Goal: Task Accomplishment & Management: Manage account settings

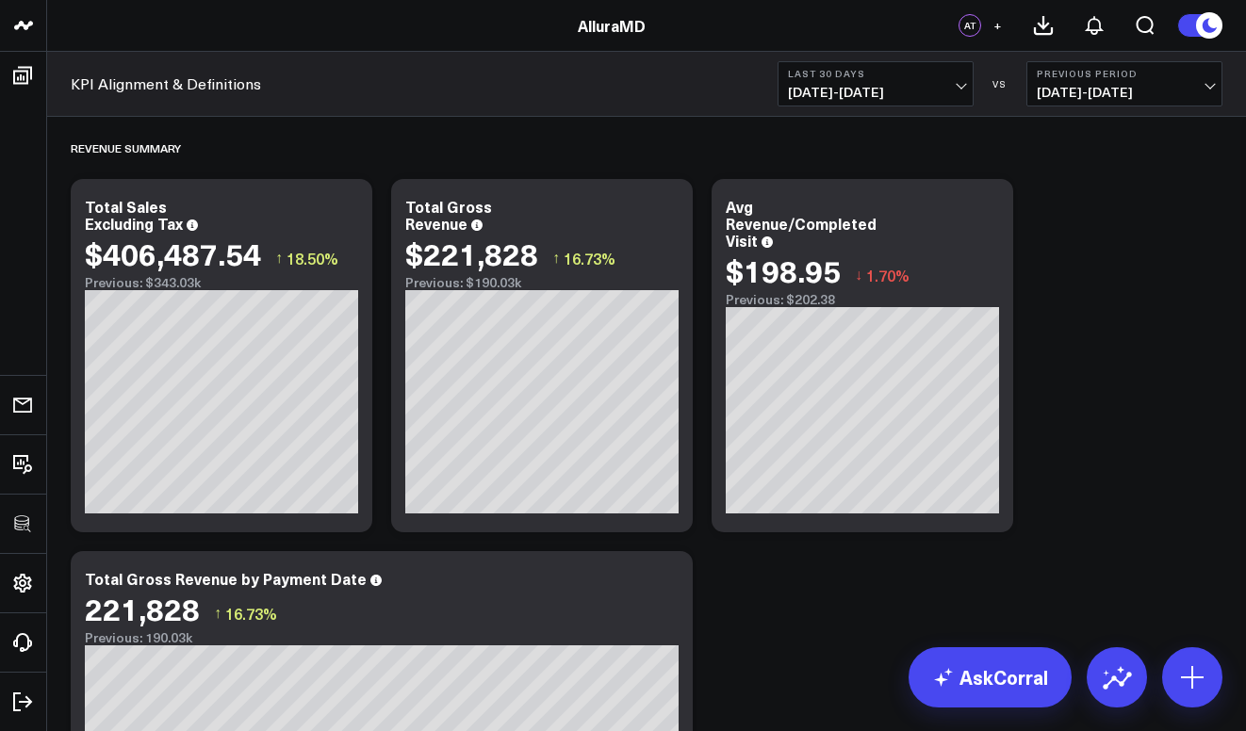
click at [677, 219] on icon at bounding box center [667, 209] width 23 height 23
drag, startPoint x: 589, startPoint y: 612, endPoint x: 742, endPoint y: 604, distance: 152.9
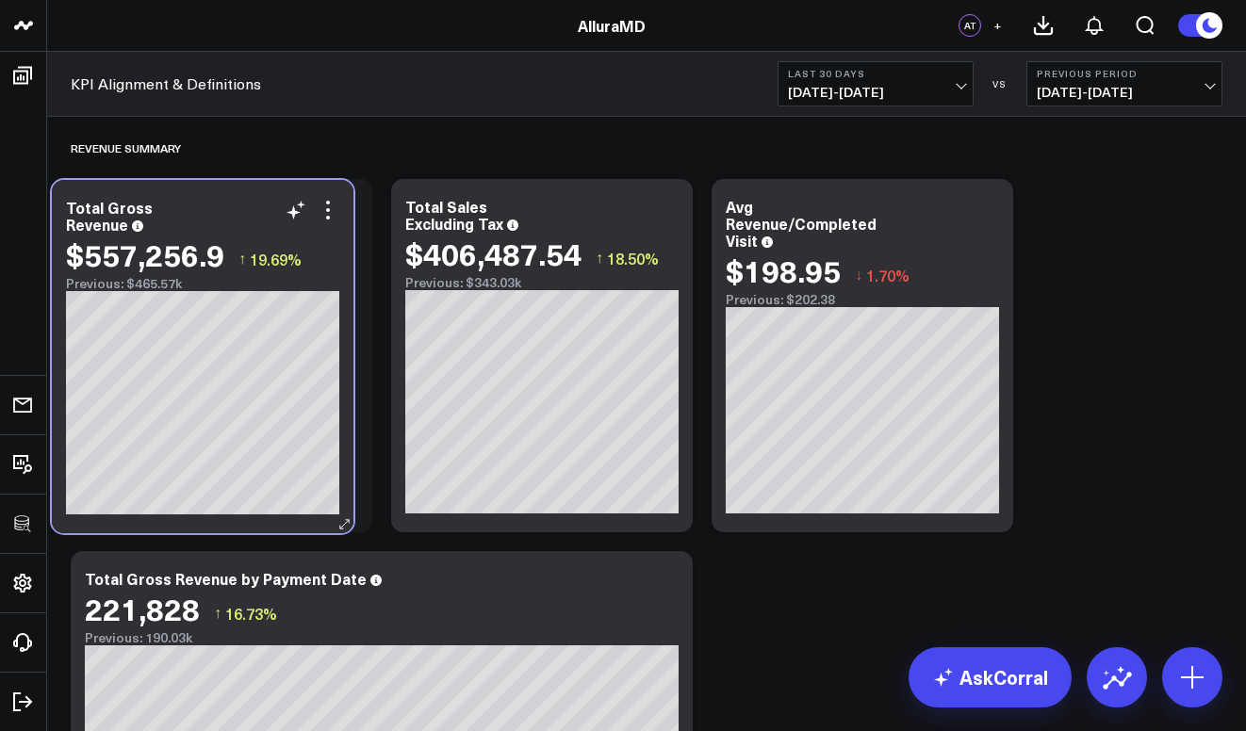
drag, startPoint x: 575, startPoint y: 202, endPoint x: 238, endPoint y: 202, distance: 336.5
click at [238, 202] on div "Total Gross Revenue" at bounding box center [202, 216] width 273 height 34
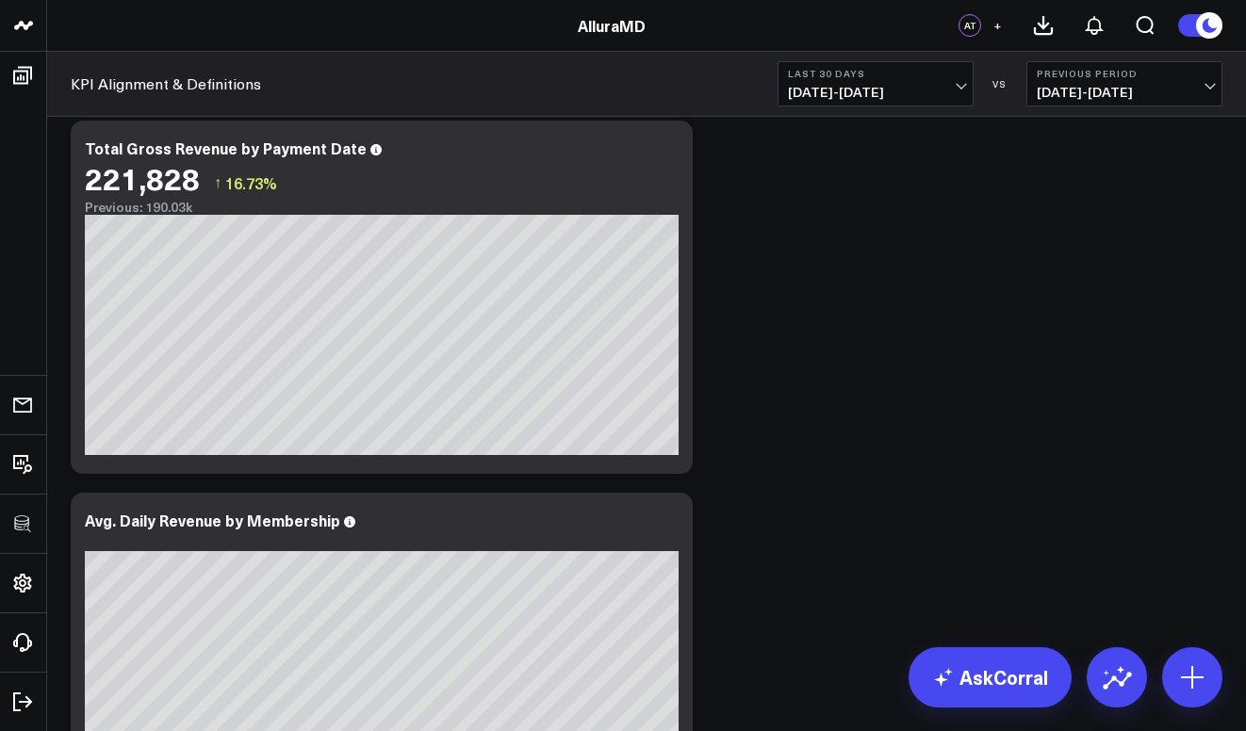
scroll to position [413, 0]
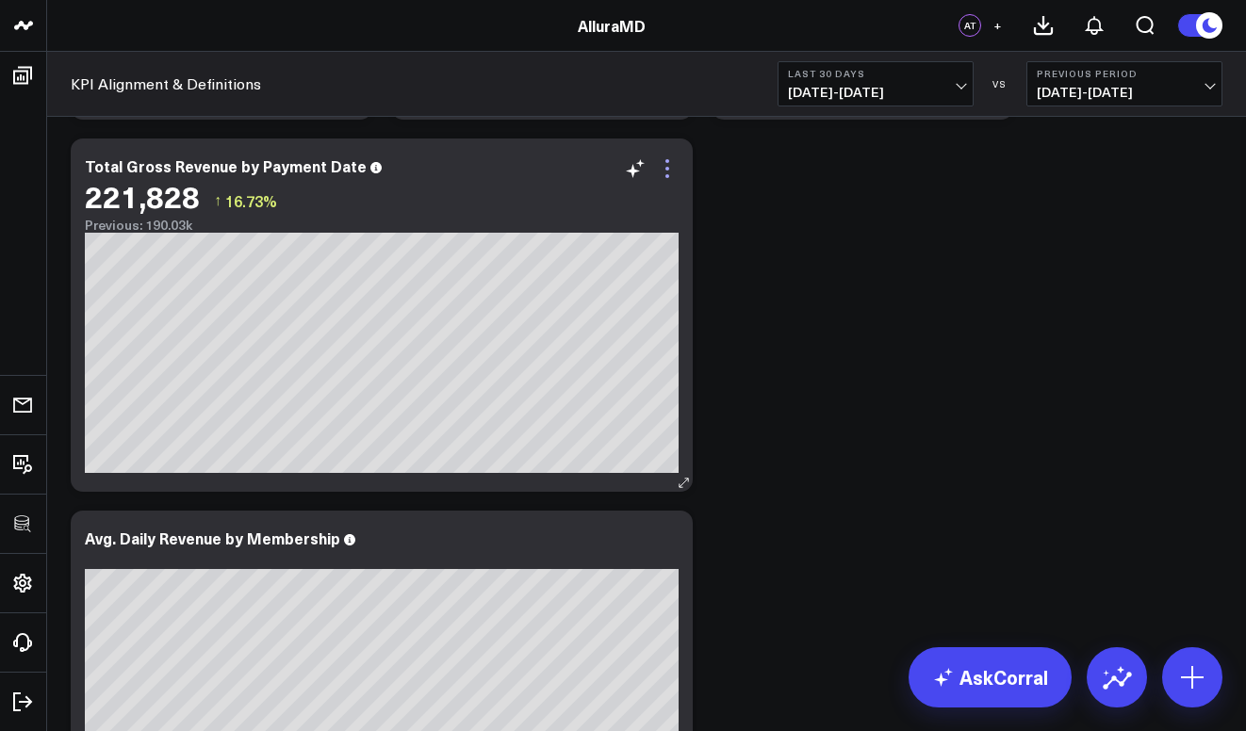
click at [665, 172] on icon at bounding box center [667, 168] width 23 height 23
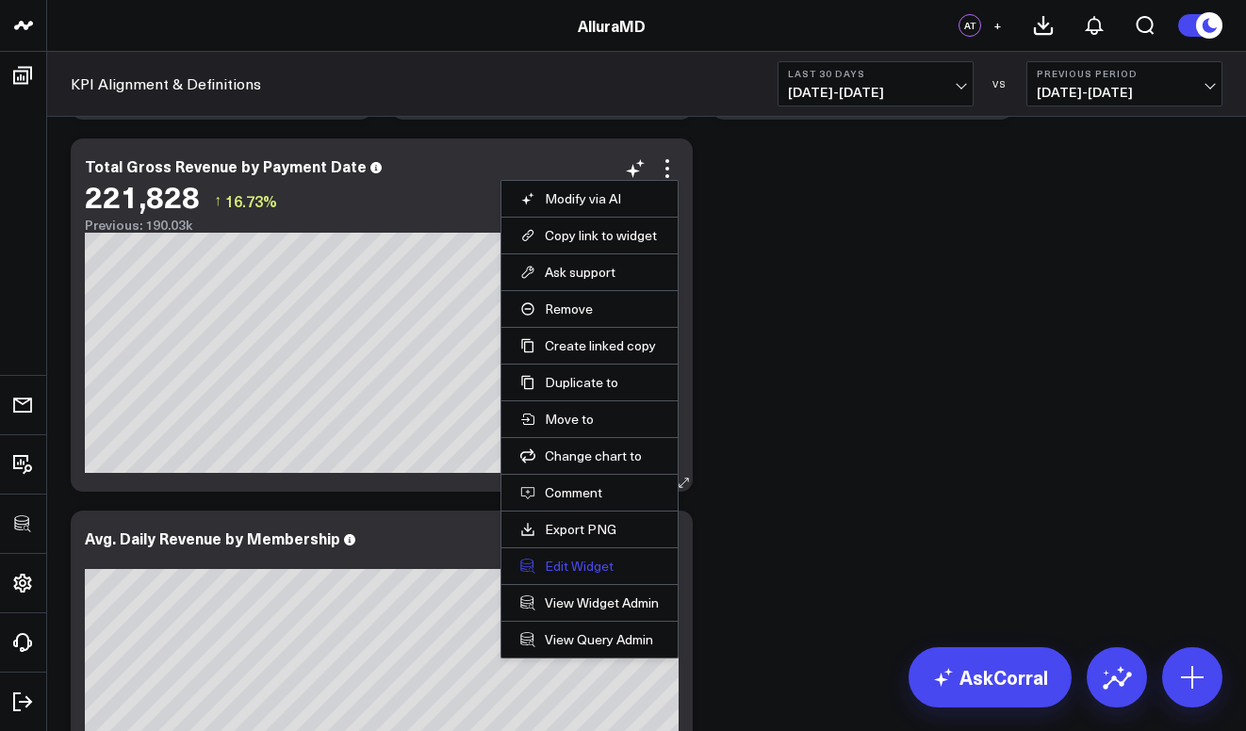
click at [601, 570] on button "Edit Widget" at bounding box center [589, 566] width 139 height 17
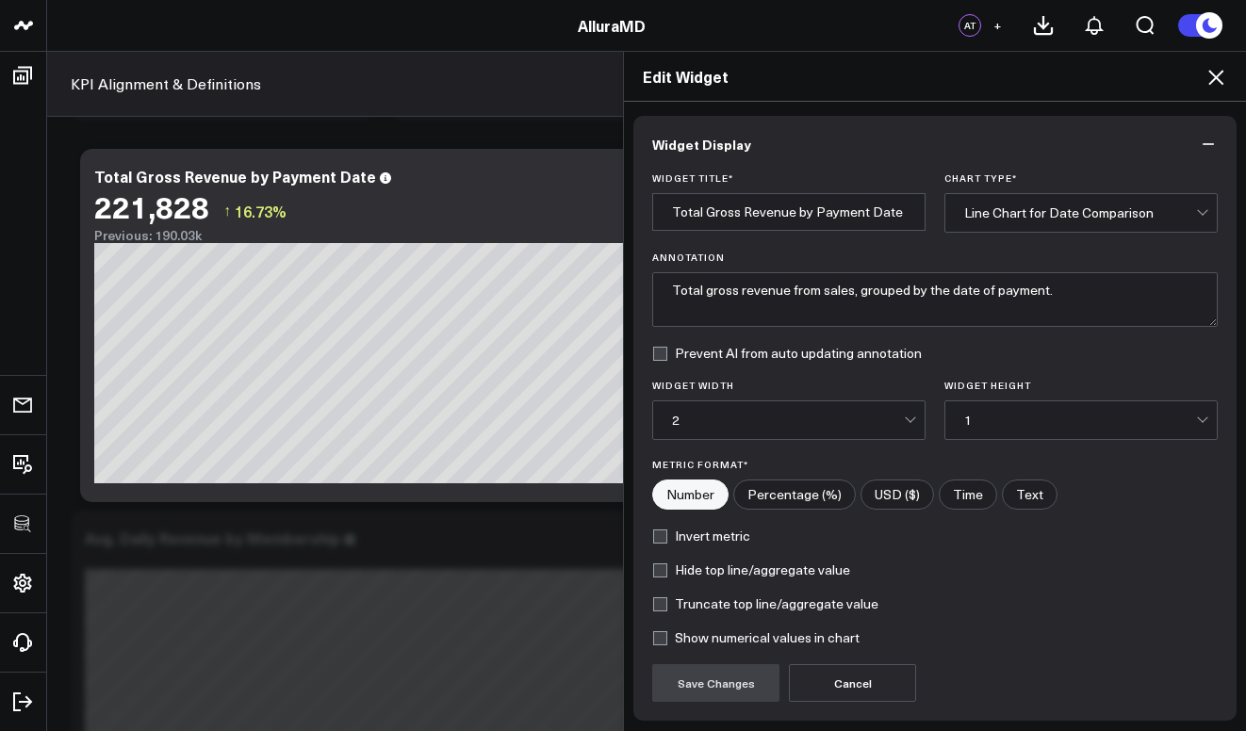
scroll to position [144, 0]
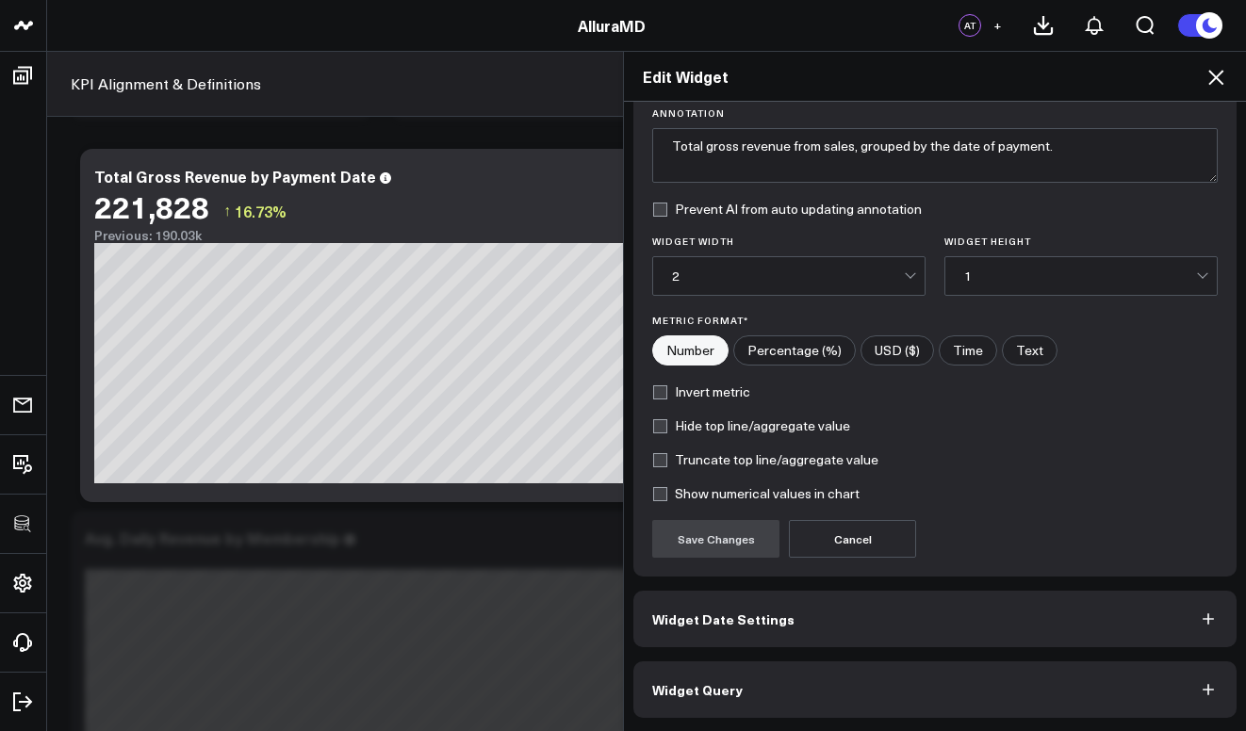
click at [762, 693] on button "Widget Query" at bounding box center [934, 690] width 603 height 57
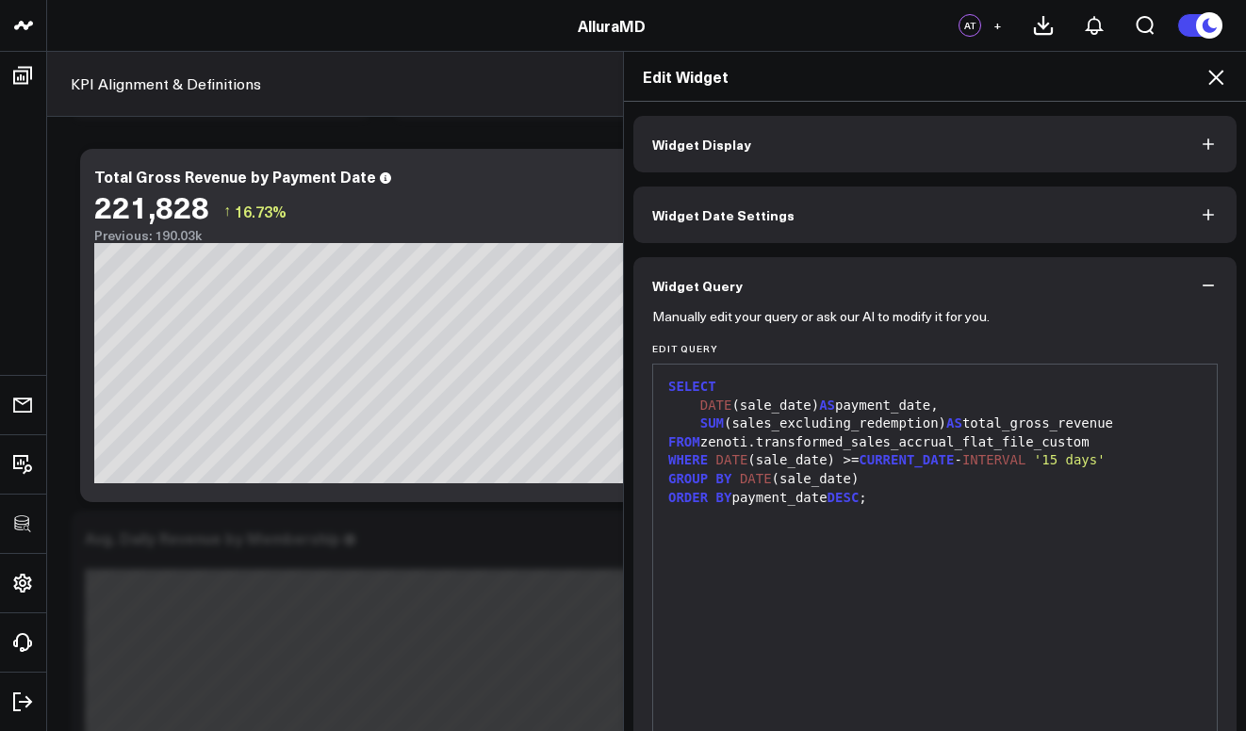
scroll to position [192, 0]
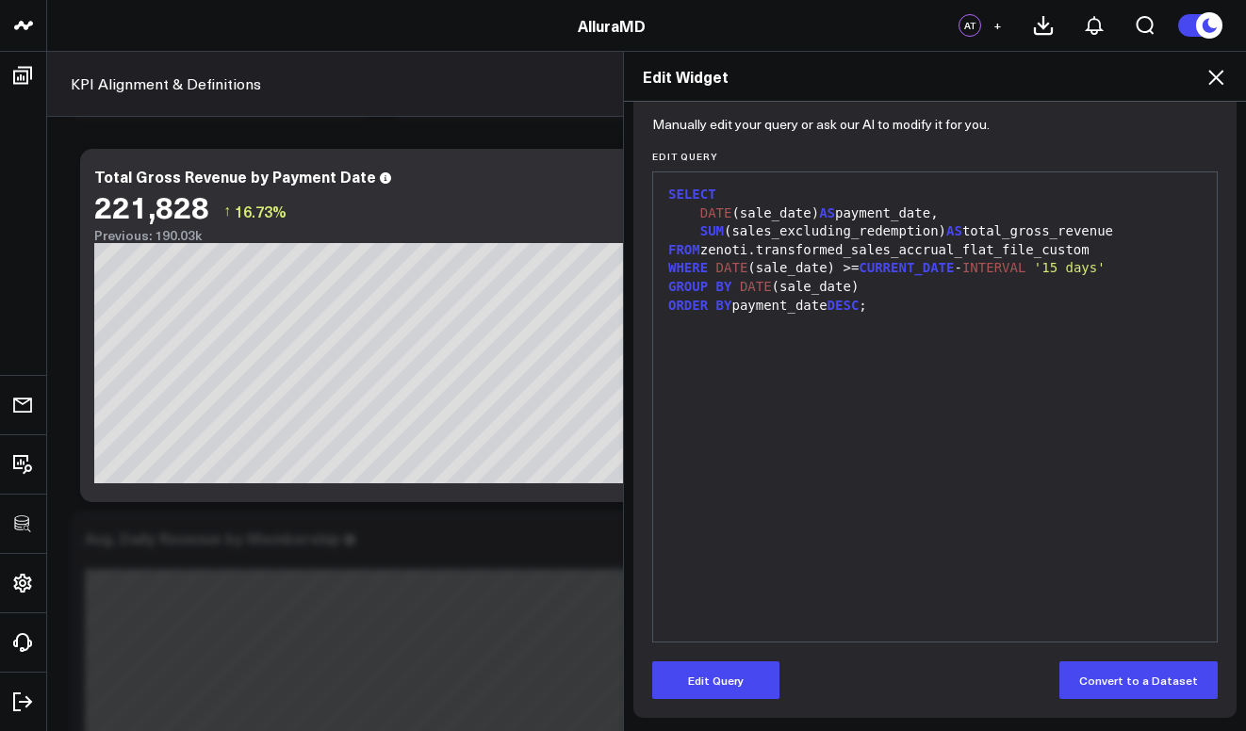
click at [1204, 84] on h2 "Edit Widget" at bounding box center [935, 76] width 584 height 21
click at [1207, 82] on icon at bounding box center [1216, 77] width 23 height 23
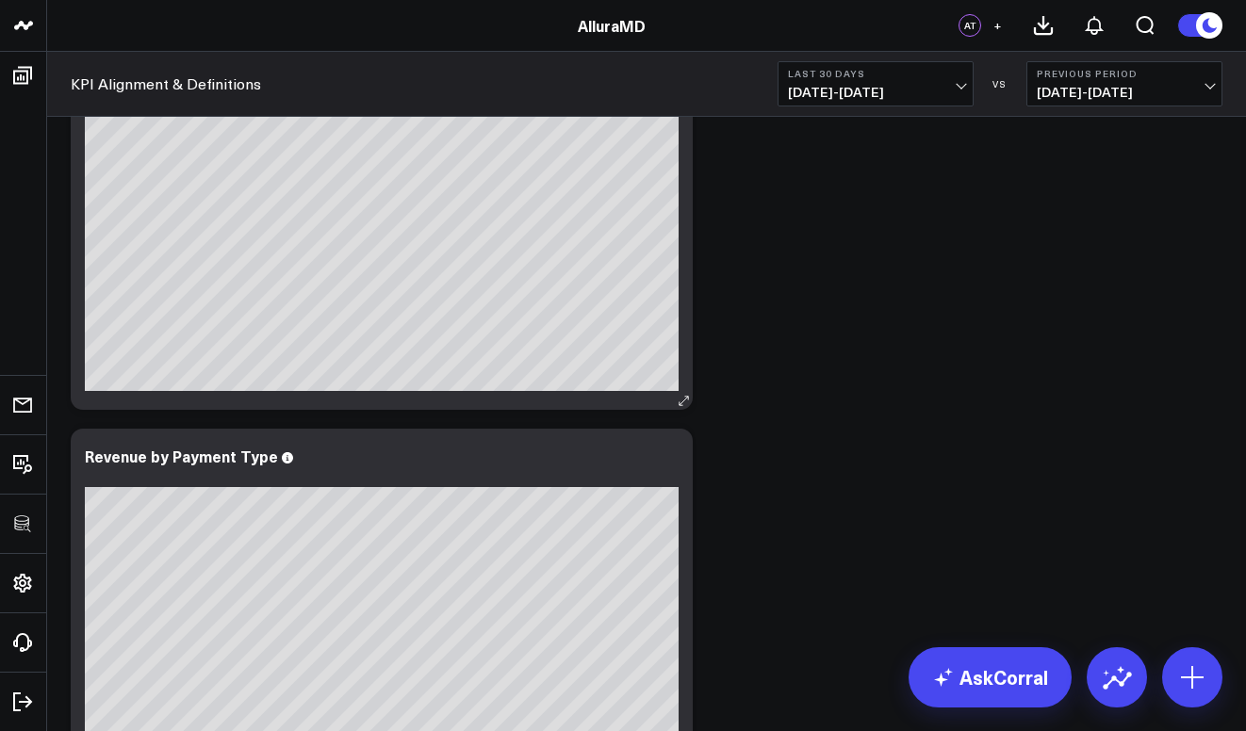
scroll to position [1071, 0]
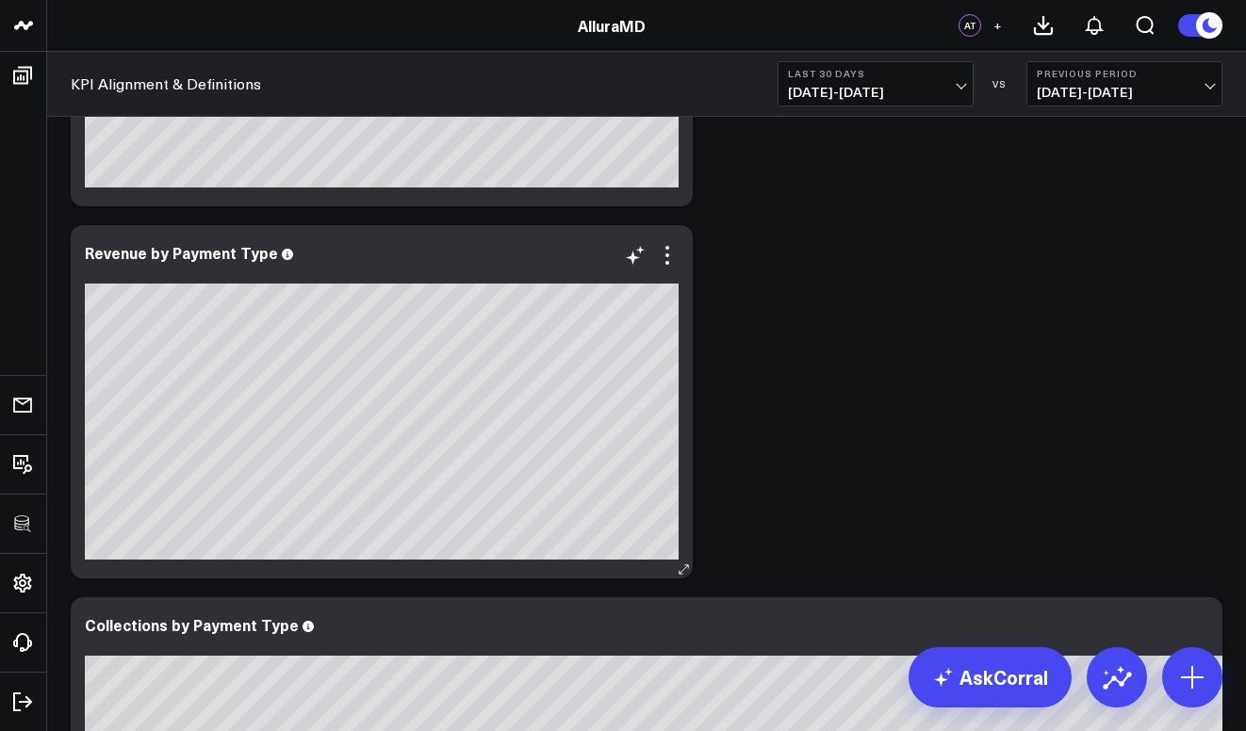
click at [665, 268] on div at bounding box center [382, 272] width 594 height 13
click at [673, 257] on icon at bounding box center [667, 255] width 23 height 23
click at [672, 254] on icon at bounding box center [667, 255] width 23 height 23
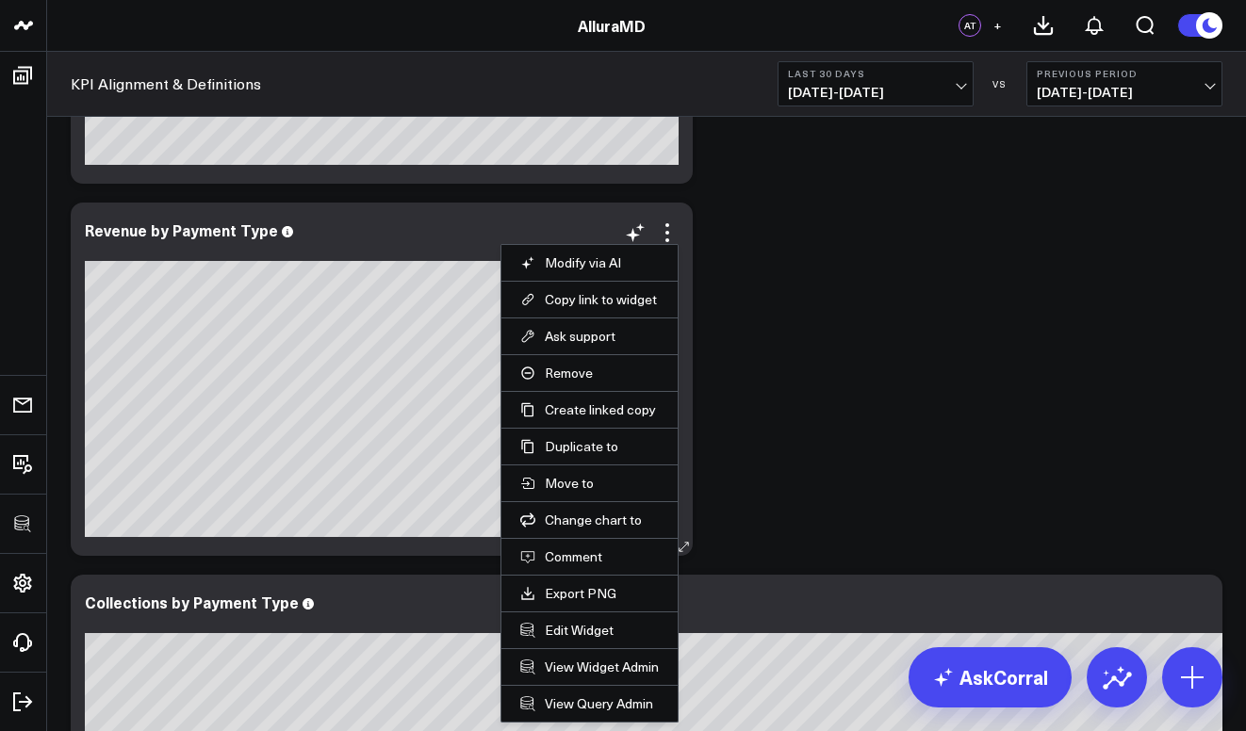
scroll to position [1155, 0]
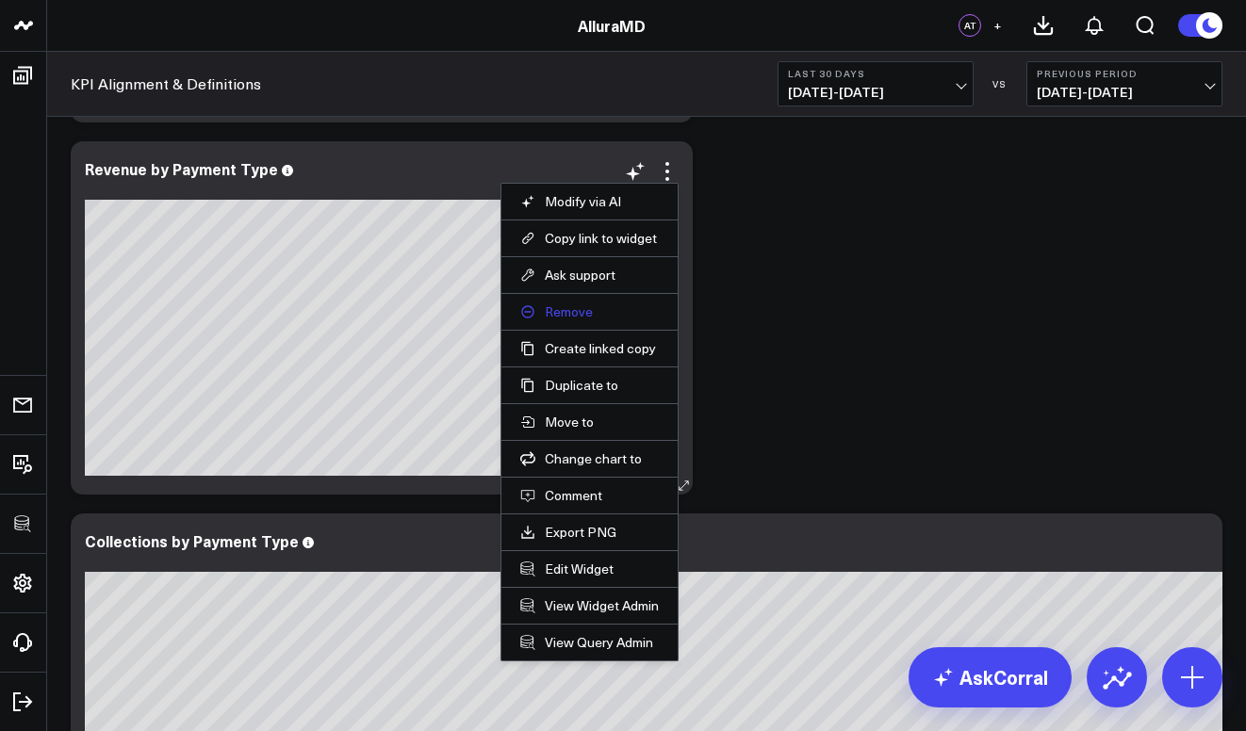
click at [584, 313] on button "Remove" at bounding box center [589, 312] width 139 height 17
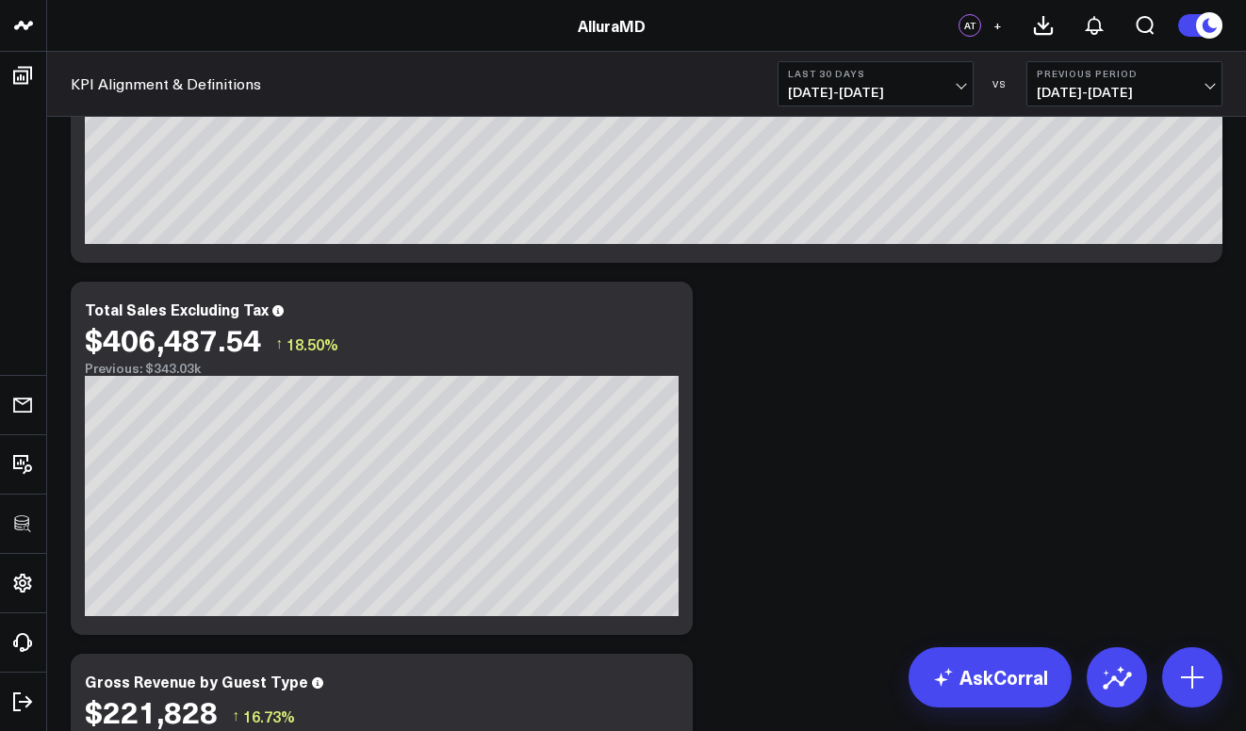
scroll to position [1390, 0]
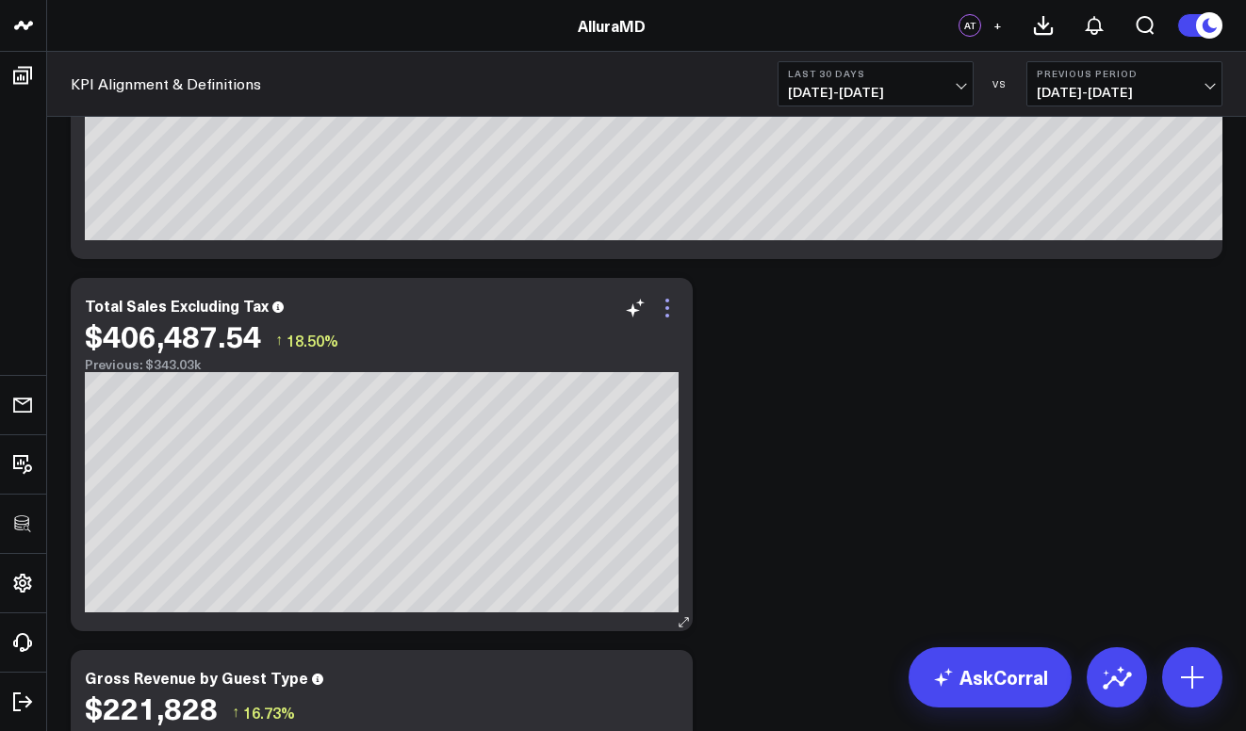
click at [666, 309] on icon at bounding box center [667, 308] width 4 height 4
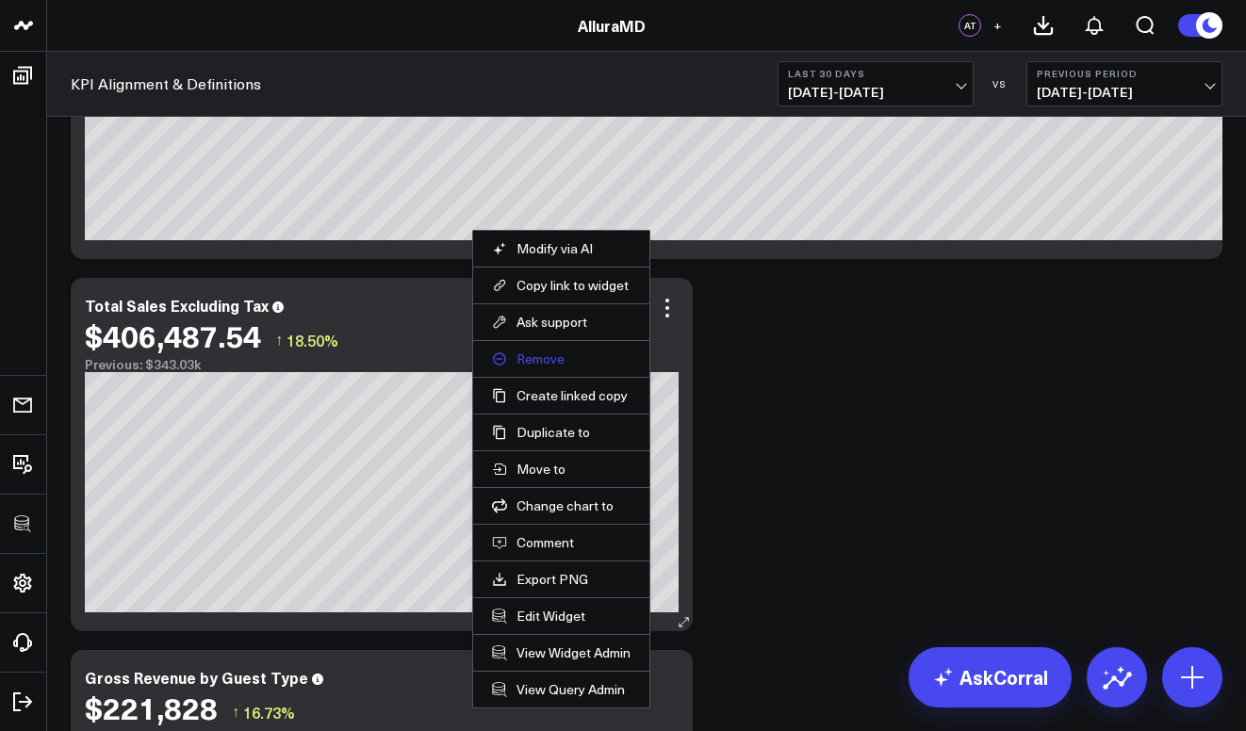
click at [582, 354] on button "Remove" at bounding box center [561, 359] width 139 height 17
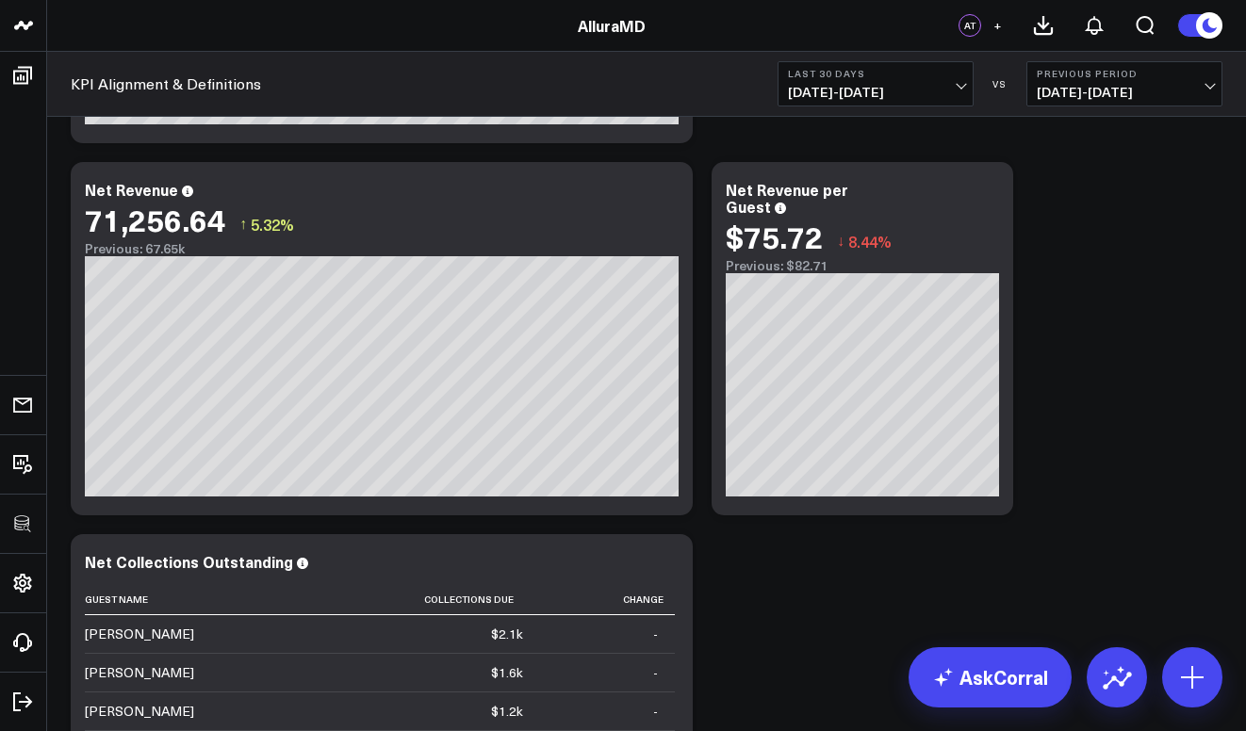
scroll to position [2619, 0]
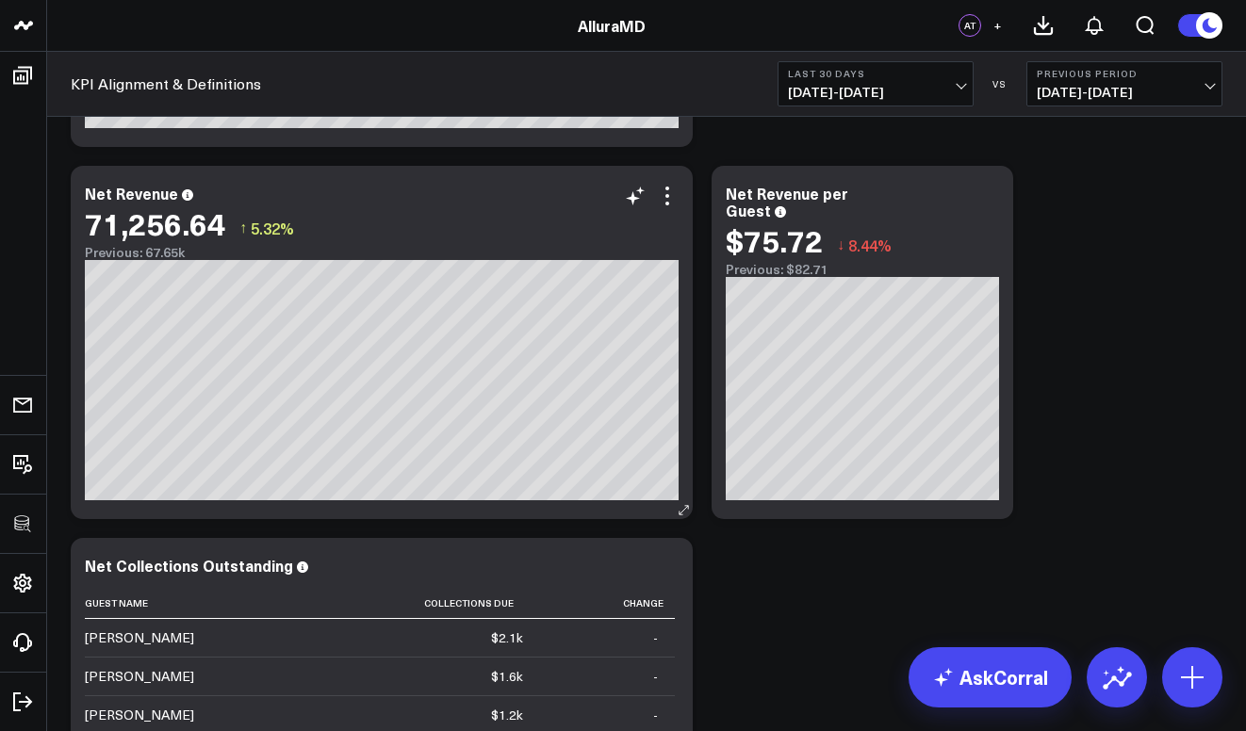
click at [665, 209] on div "71,256.64 ↑ 5.32%" at bounding box center [382, 223] width 594 height 34
click at [665, 199] on icon at bounding box center [667, 196] width 23 height 23
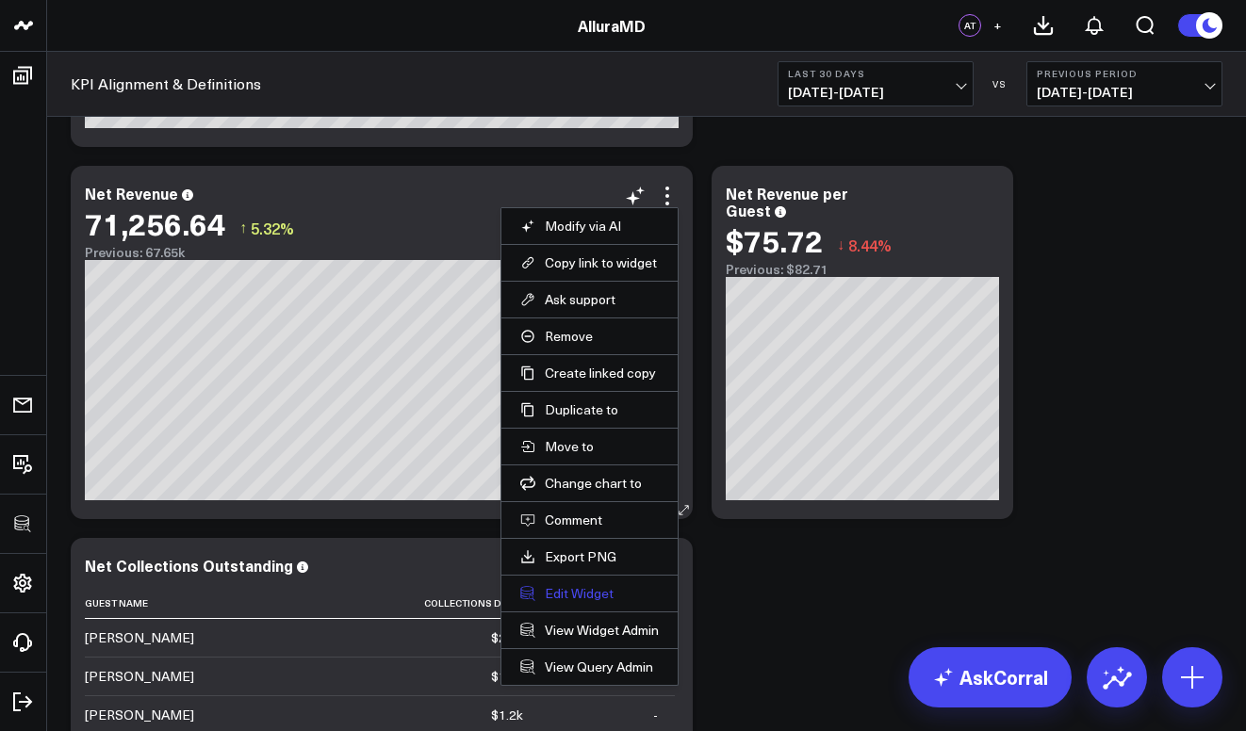
click at [615, 600] on button "Edit Widget" at bounding box center [589, 593] width 139 height 17
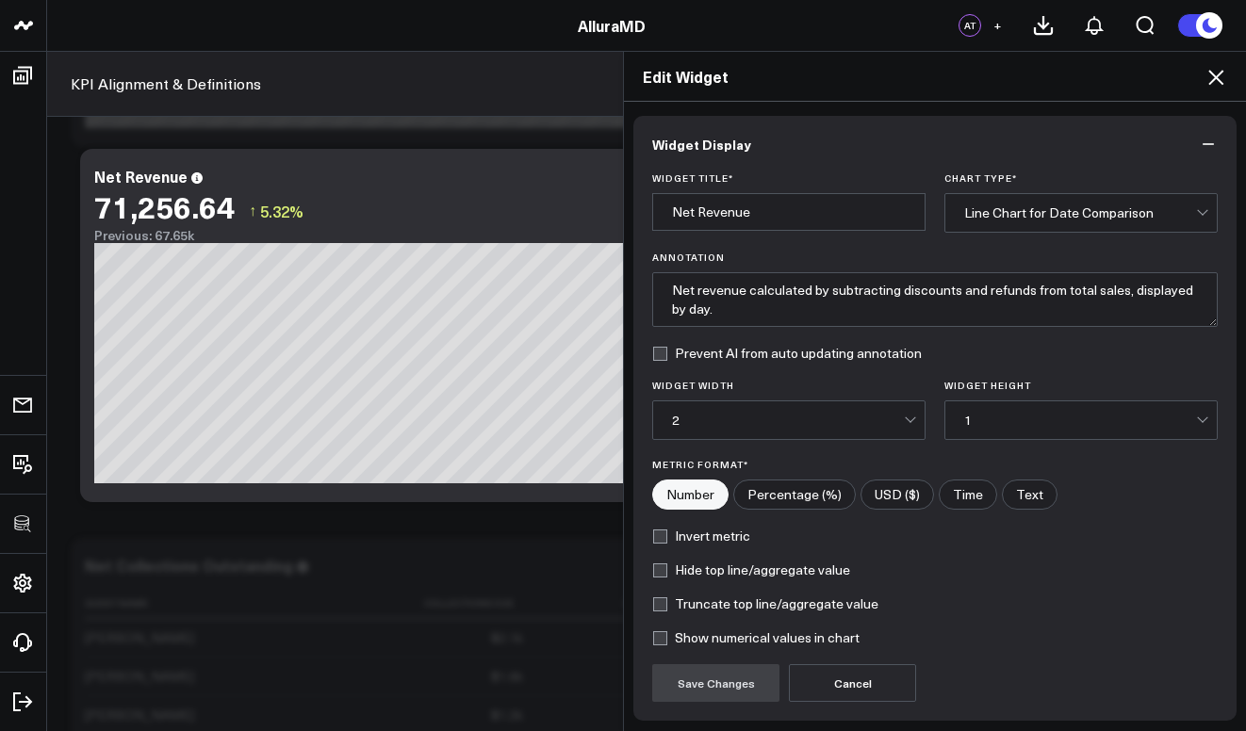
scroll to position [144, 0]
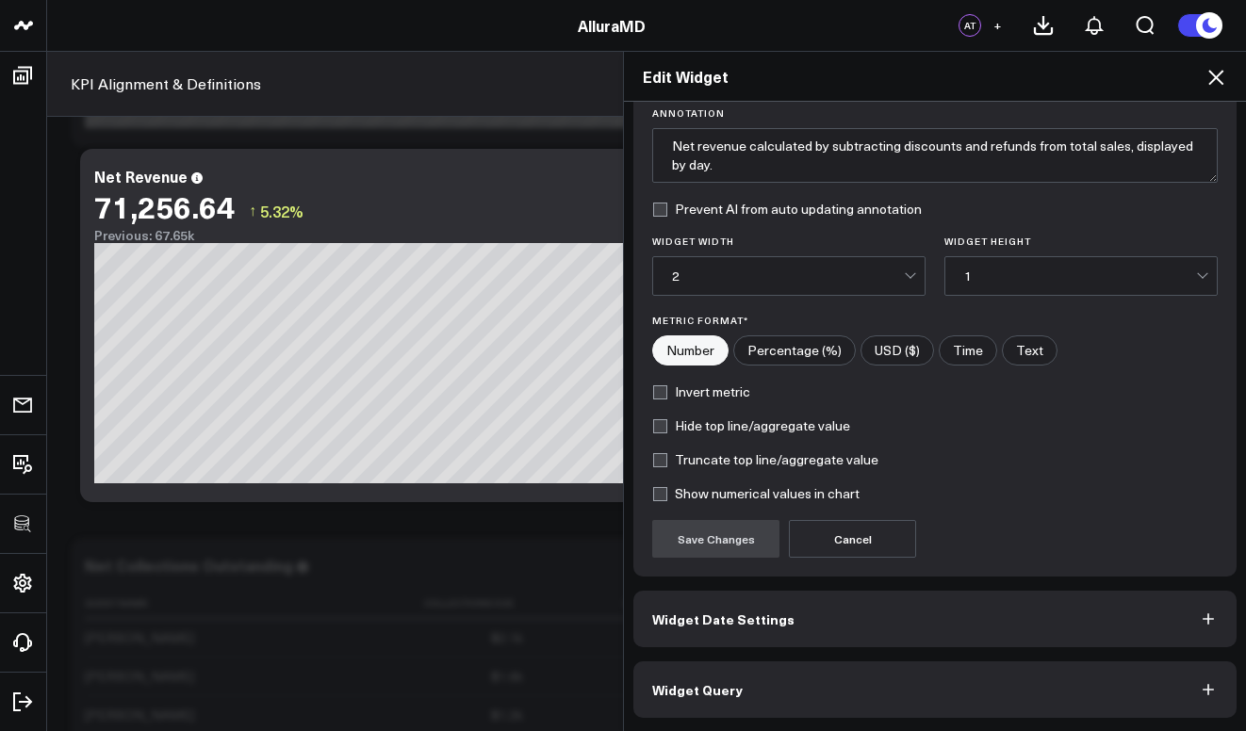
click at [777, 686] on button "Widget Query" at bounding box center [934, 690] width 603 height 57
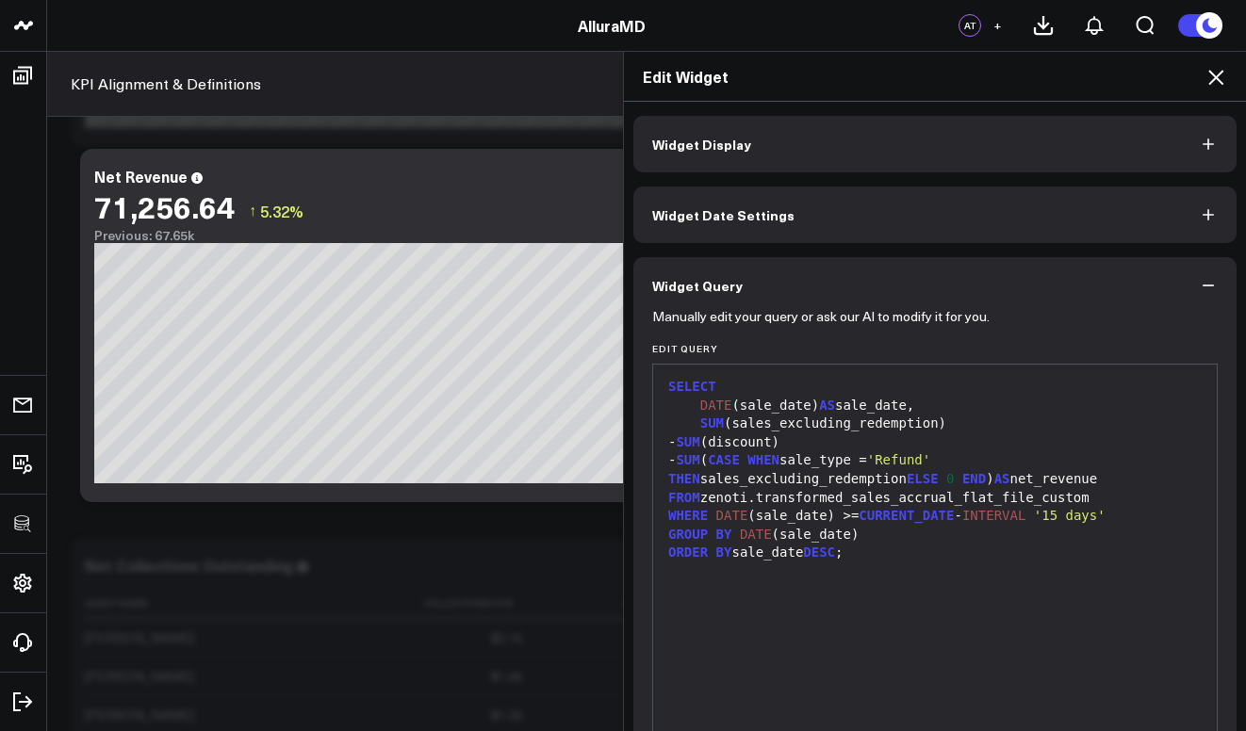
scroll to position [149, 0]
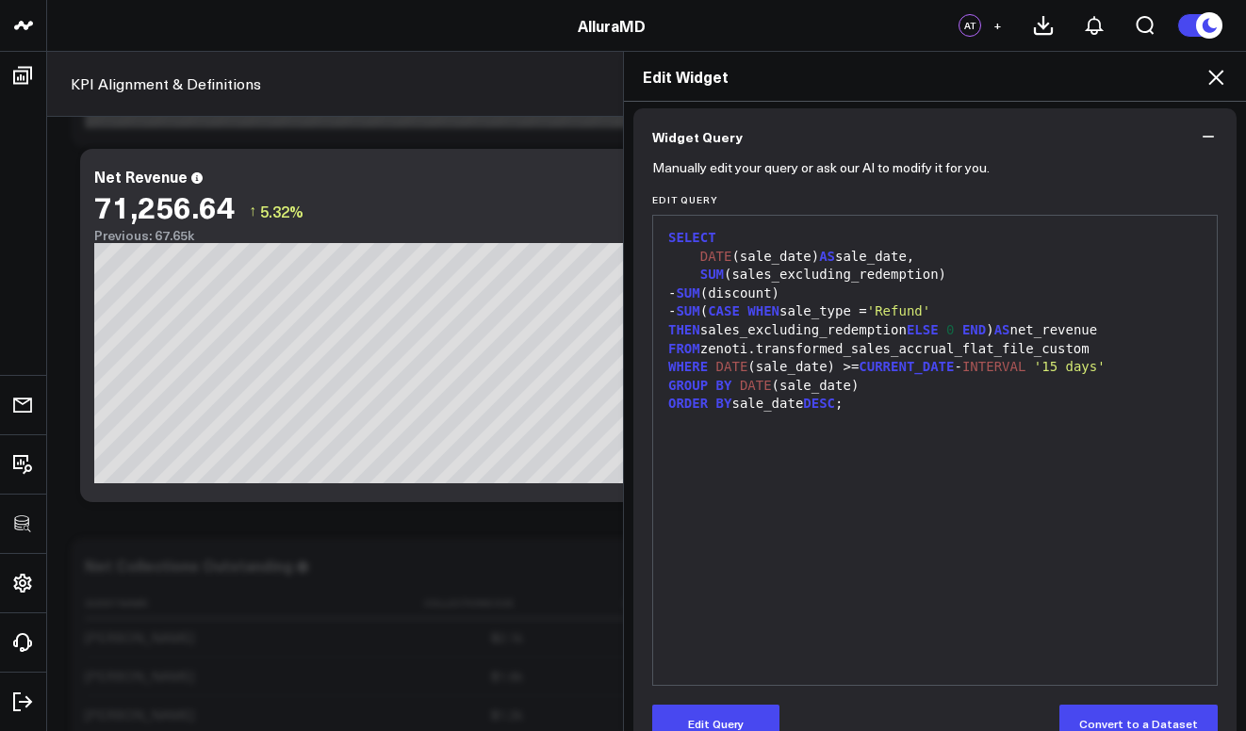
click at [1219, 71] on icon at bounding box center [1216, 77] width 23 height 23
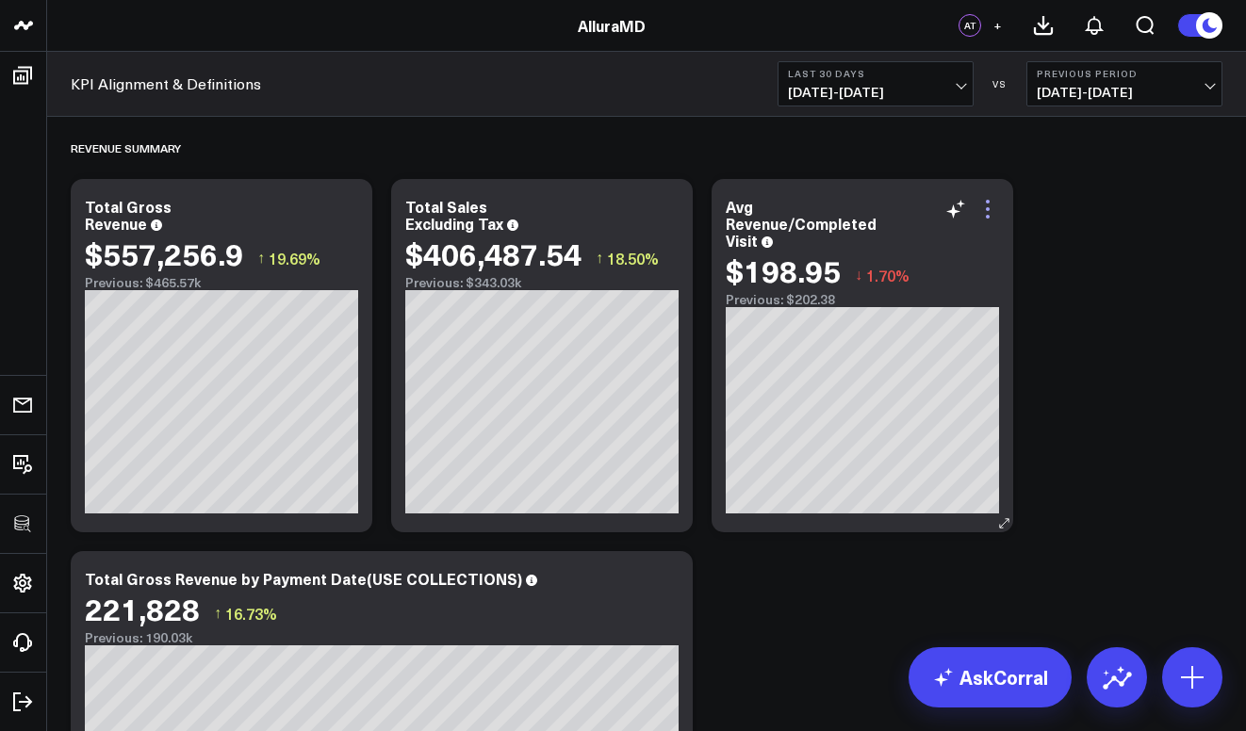
click at [991, 199] on icon at bounding box center [988, 209] width 23 height 23
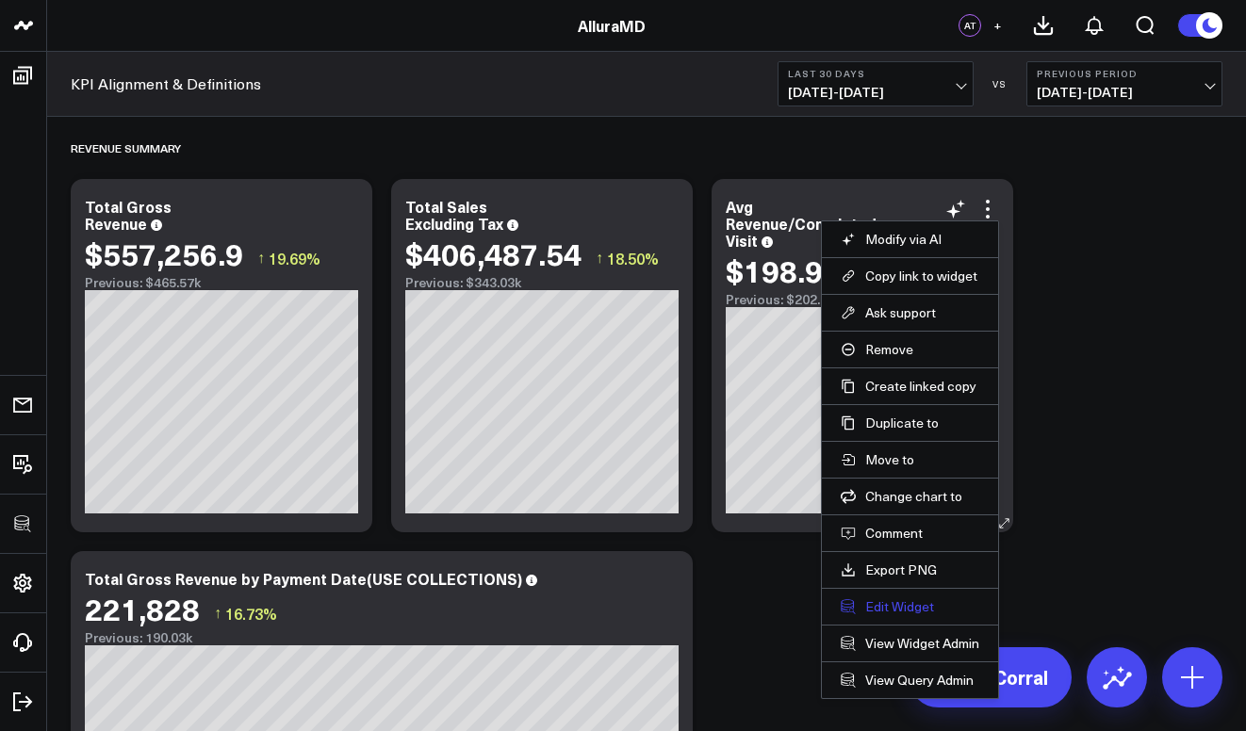
click at [931, 608] on button "Edit Widget" at bounding box center [910, 607] width 139 height 17
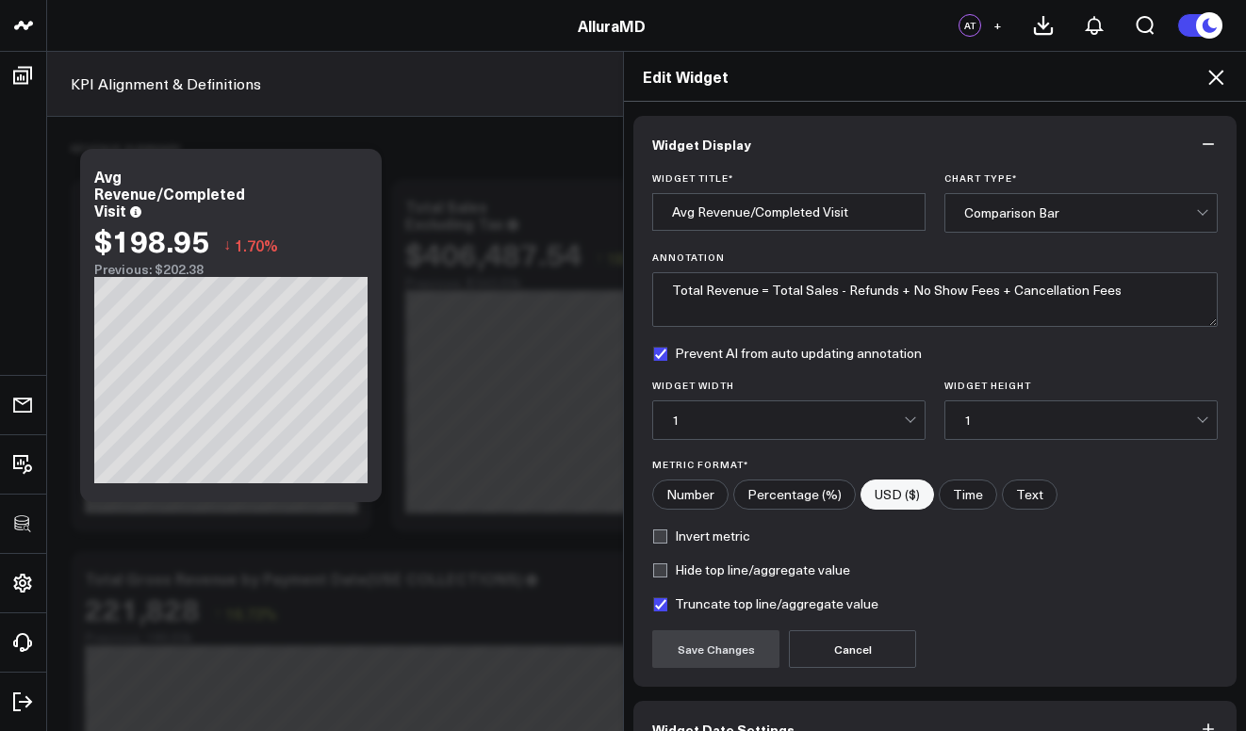
scroll to position [110, 0]
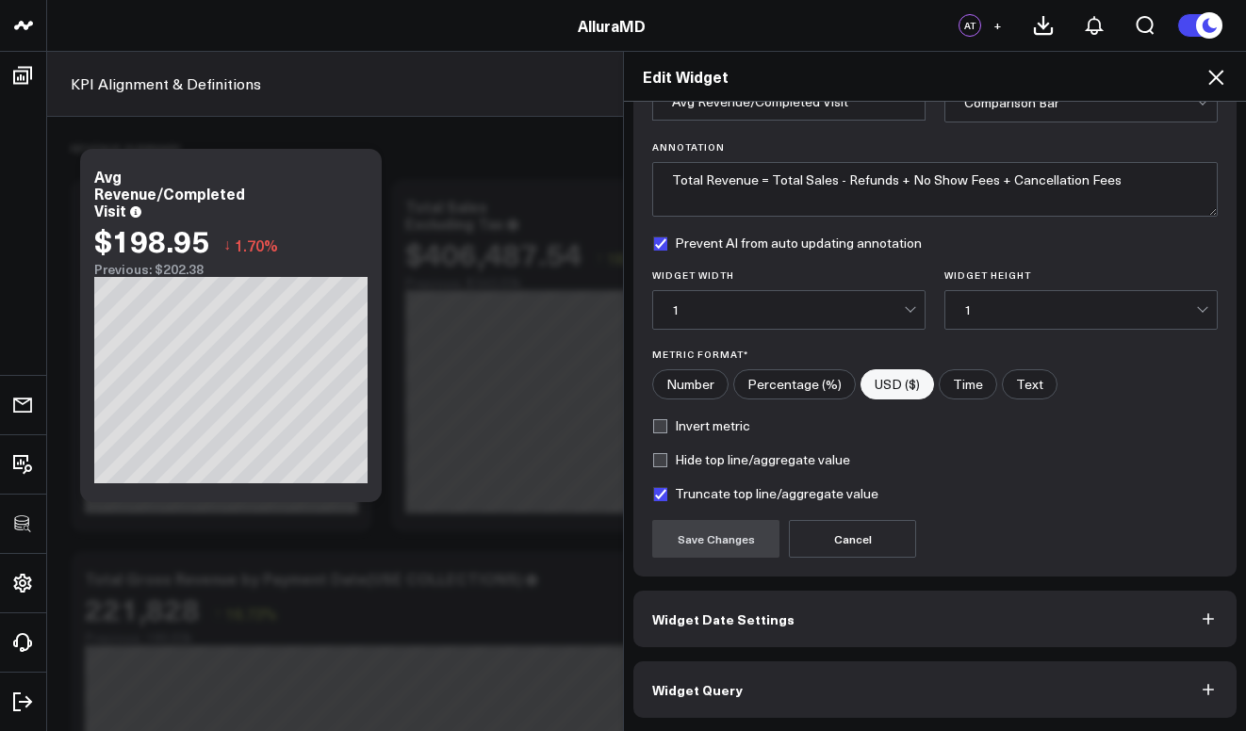
click at [816, 681] on button "Widget Query" at bounding box center [934, 690] width 603 height 57
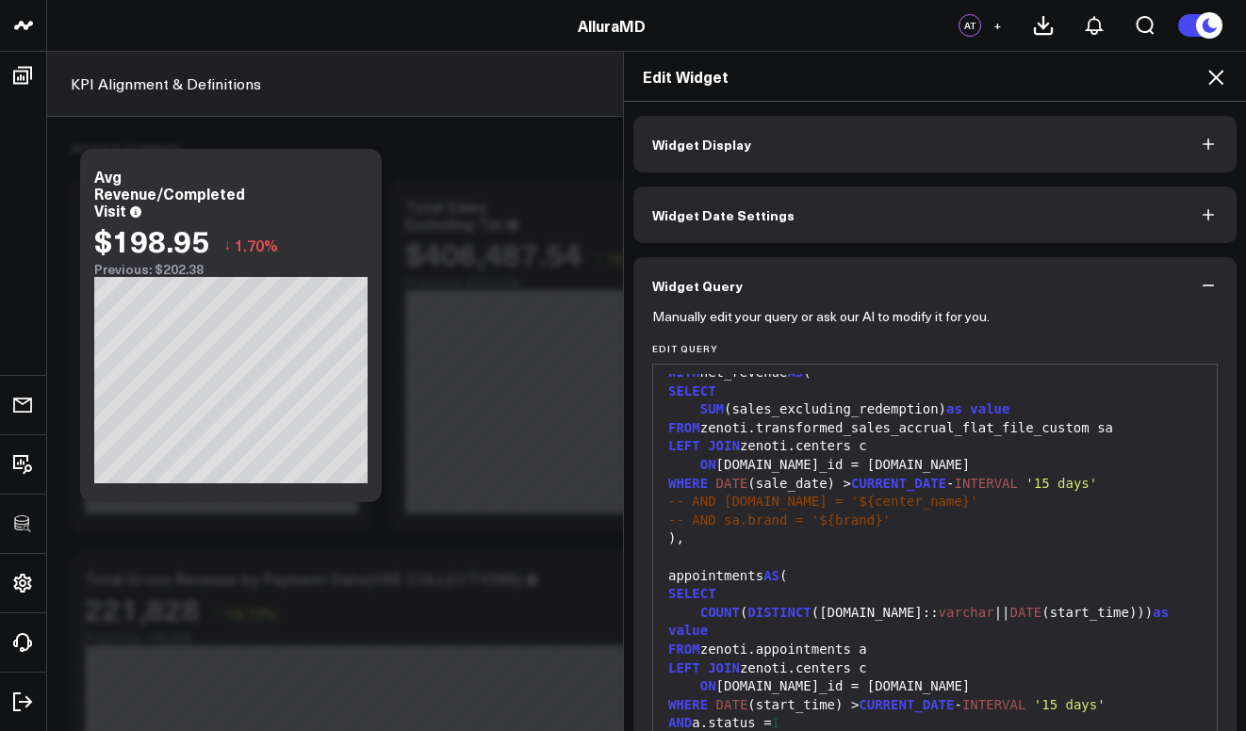
scroll to position [0, 0]
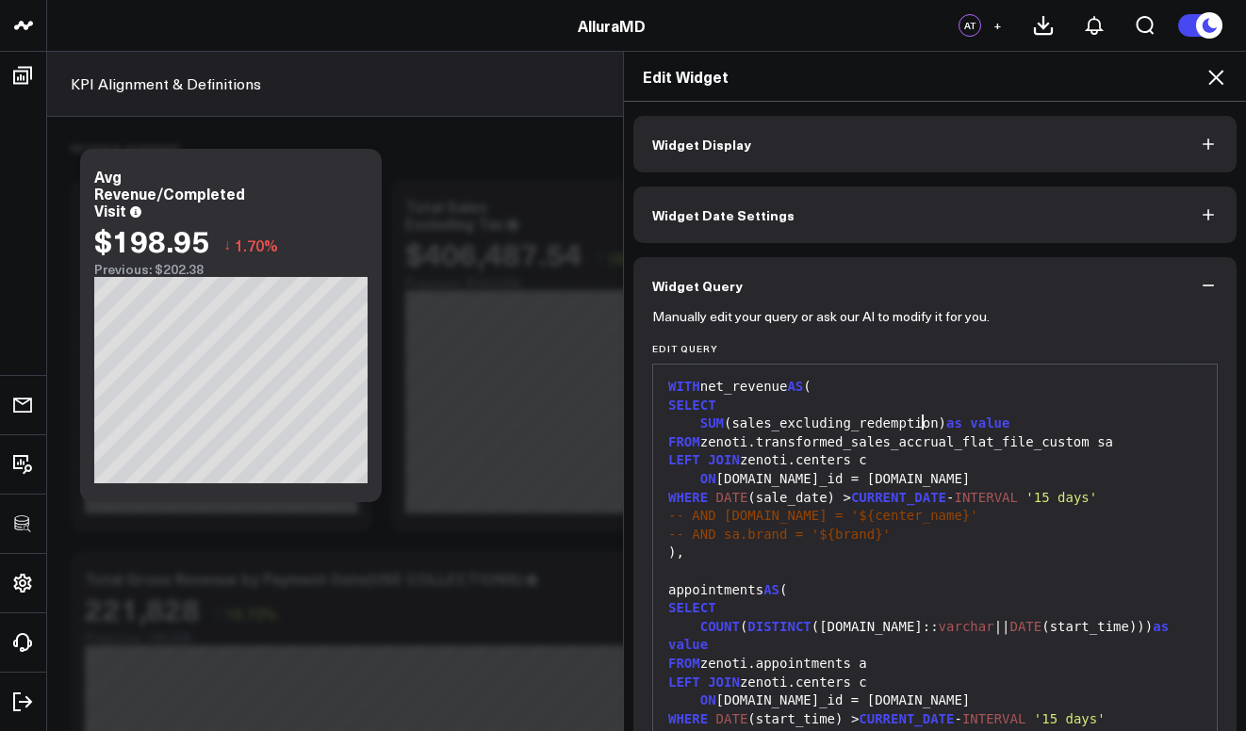
click at [911, 430] on div "SUM (sales_excluding_redemption) as value" at bounding box center [935, 424] width 545 height 19
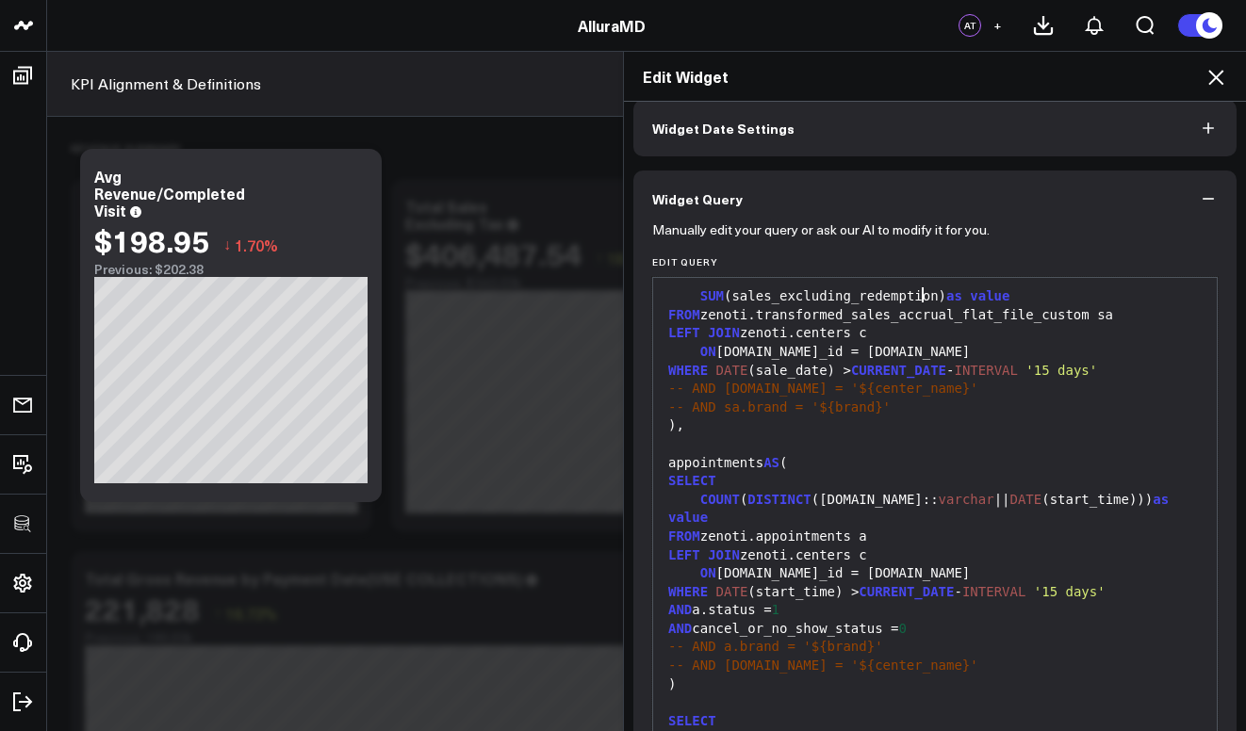
scroll to position [142, 0]
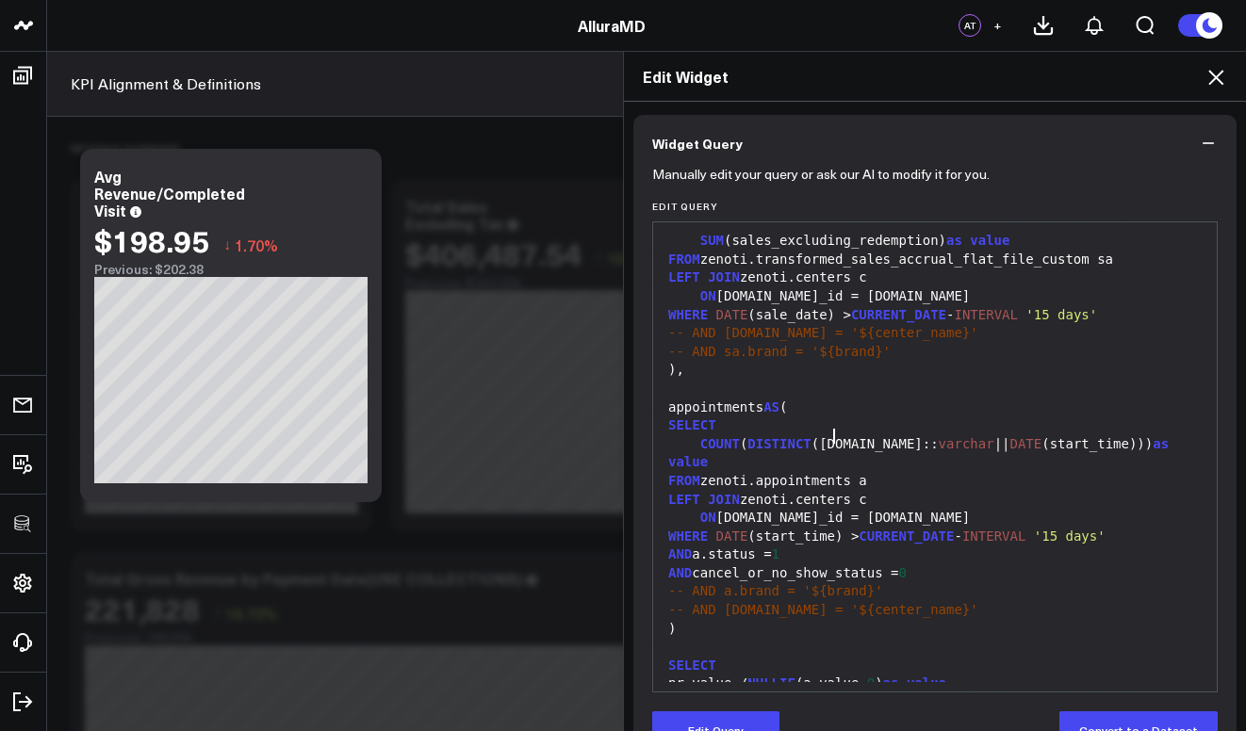
click at [829, 438] on div "COUNT ( DISTINCT (guest.id:: varchar || DATE (start_time))) as value" at bounding box center [935, 453] width 545 height 37
drag, startPoint x: 819, startPoint y: 437, endPoint x: 948, endPoint y: 439, distance: 129.1
click at [948, 439] on div "COUNT ( DISTINCT (guest.id:: varchar || DATE (start_time))) as value" at bounding box center [935, 453] width 545 height 37
click at [951, 472] on div "FROM zenoti.appointments a" at bounding box center [935, 481] width 545 height 19
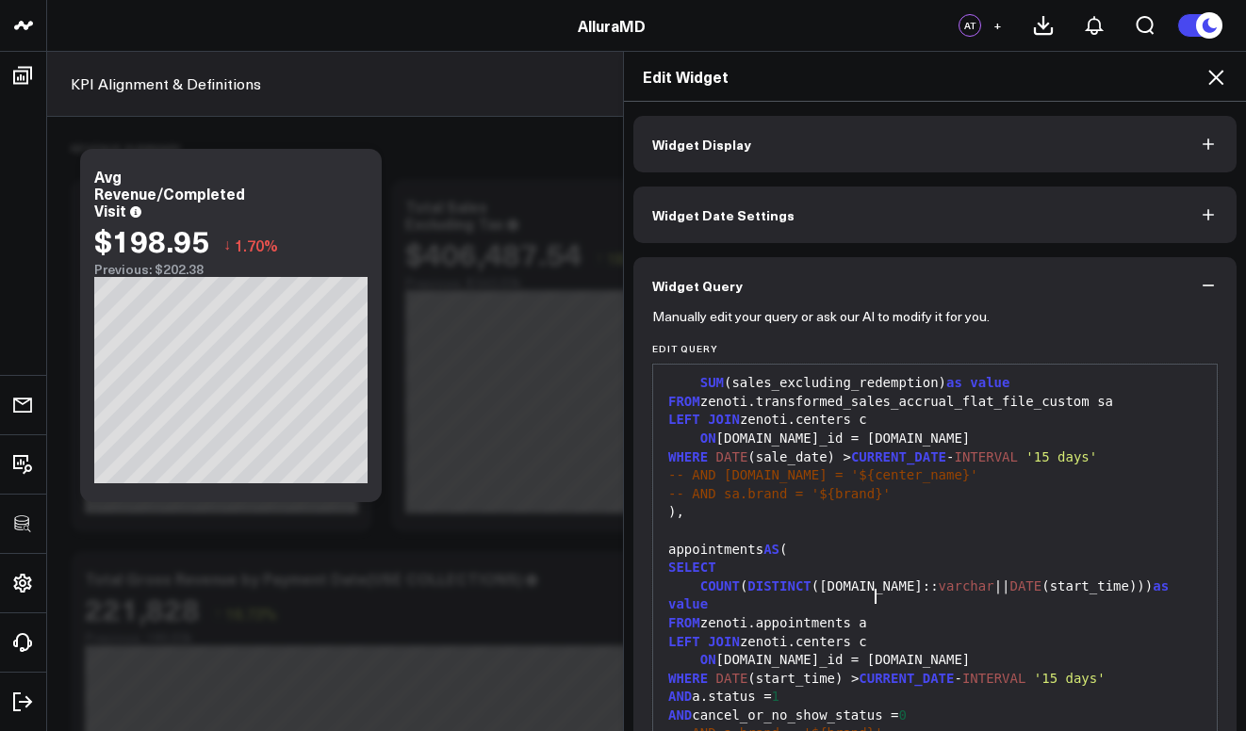
scroll to position [192, 0]
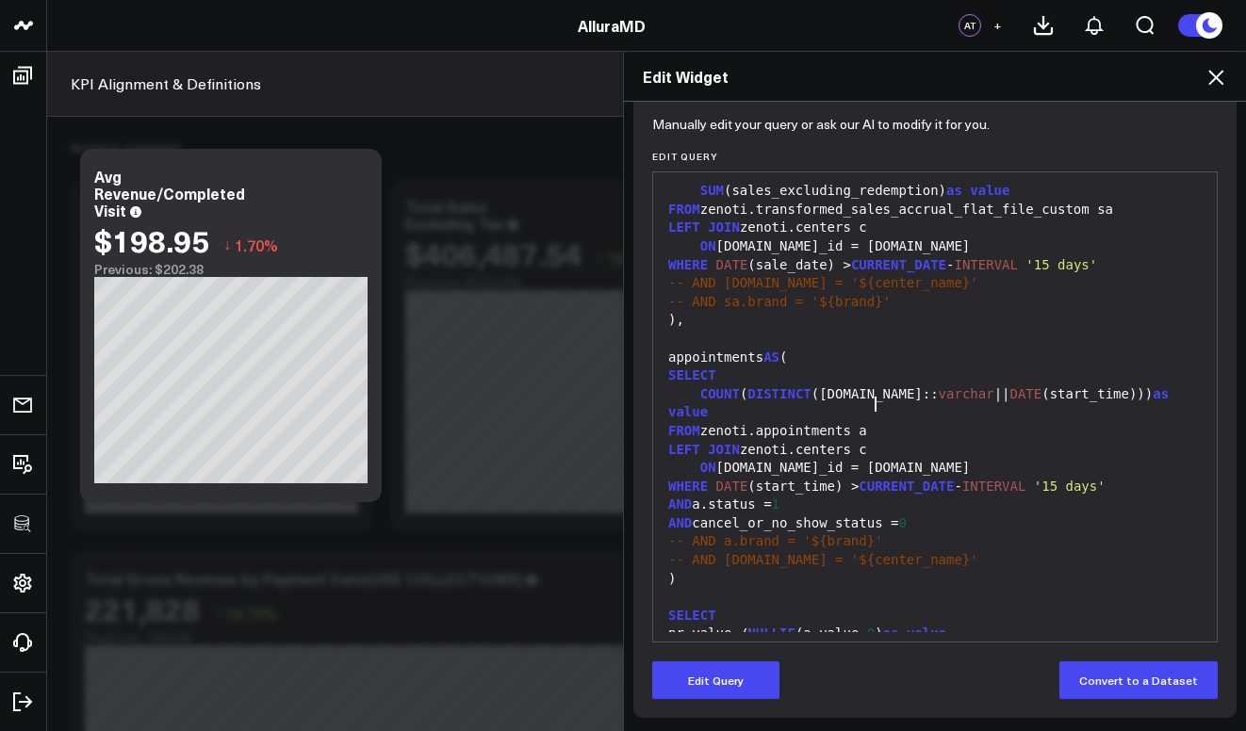
click at [1207, 77] on icon at bounding box center [1216, 77] width 23 height 23
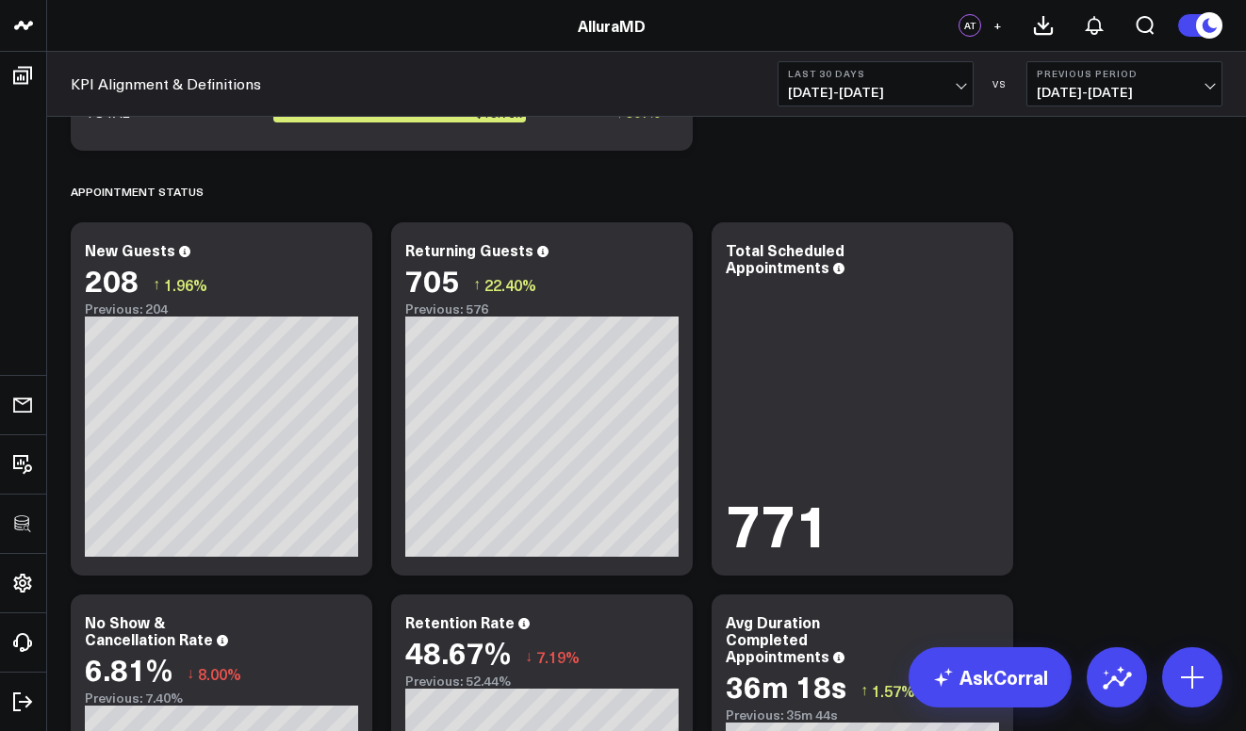
scroll to position [3364, 0]
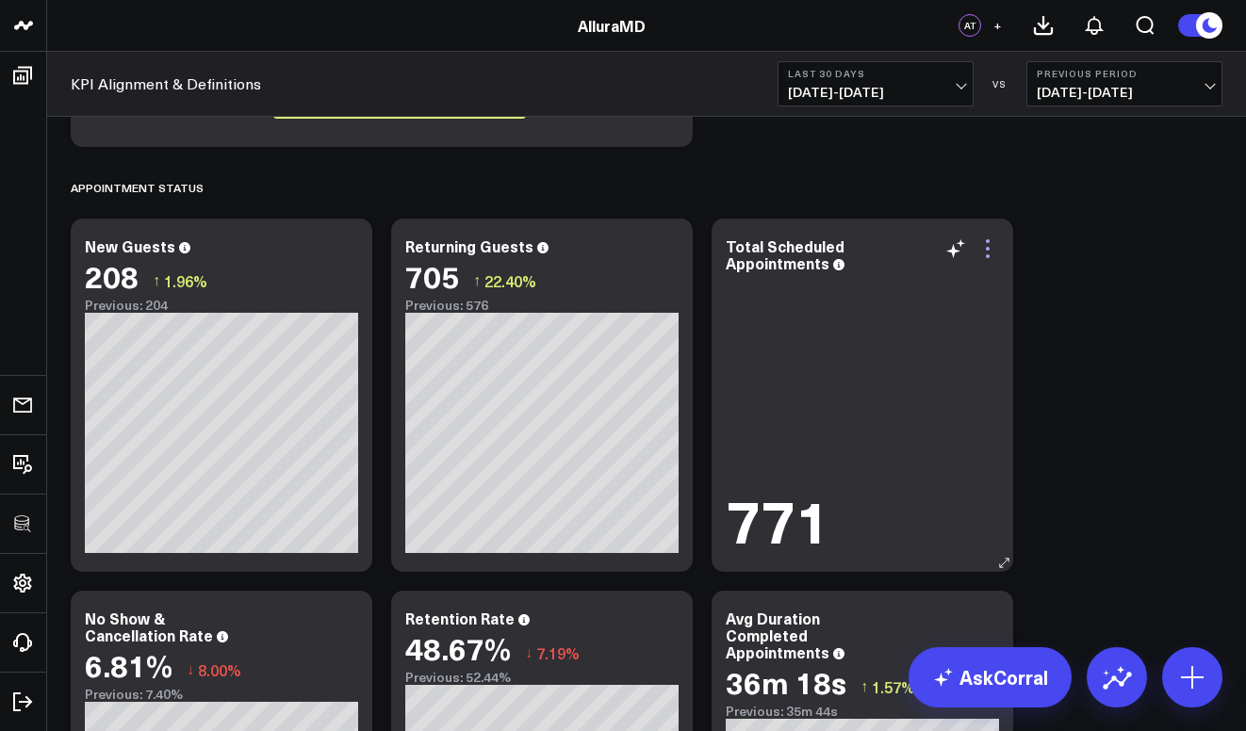
click at [990, 250] on icon at bounding box center [988, 249] width 23 height 23
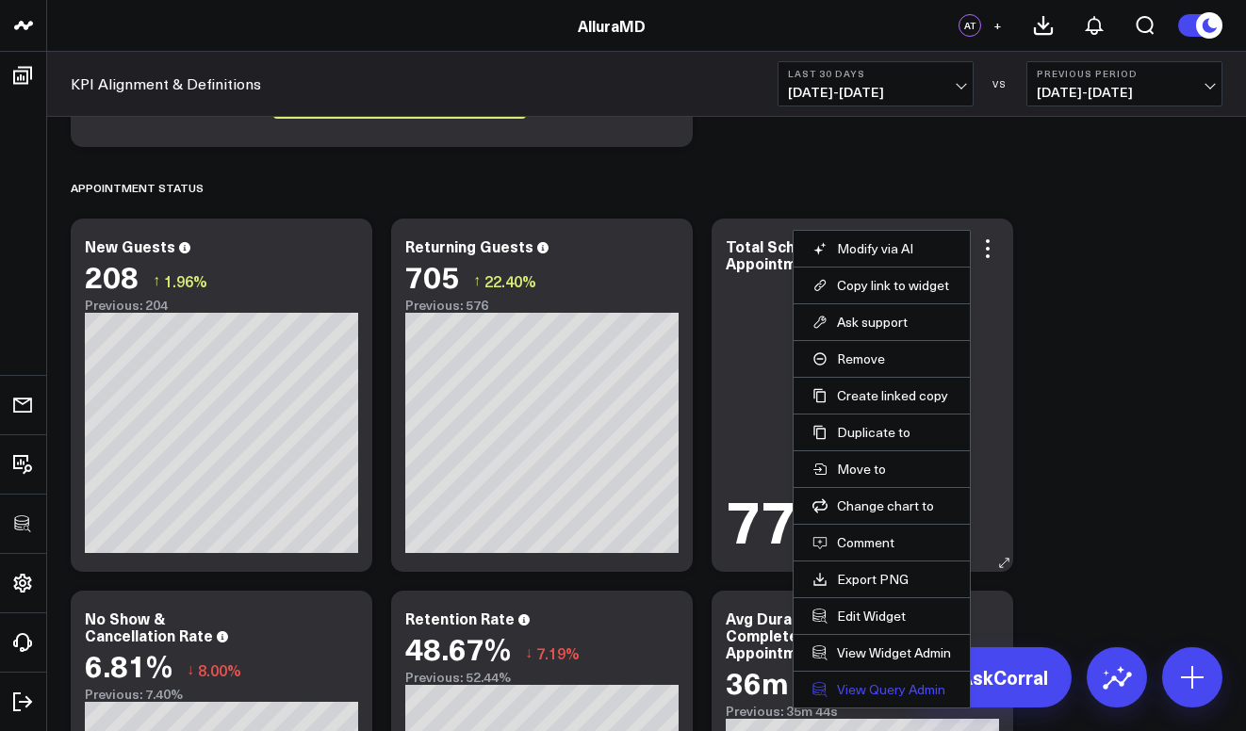
click at [895, 682] on link "View Query Admin" at bounding box center [882, 689] width 139 height 17
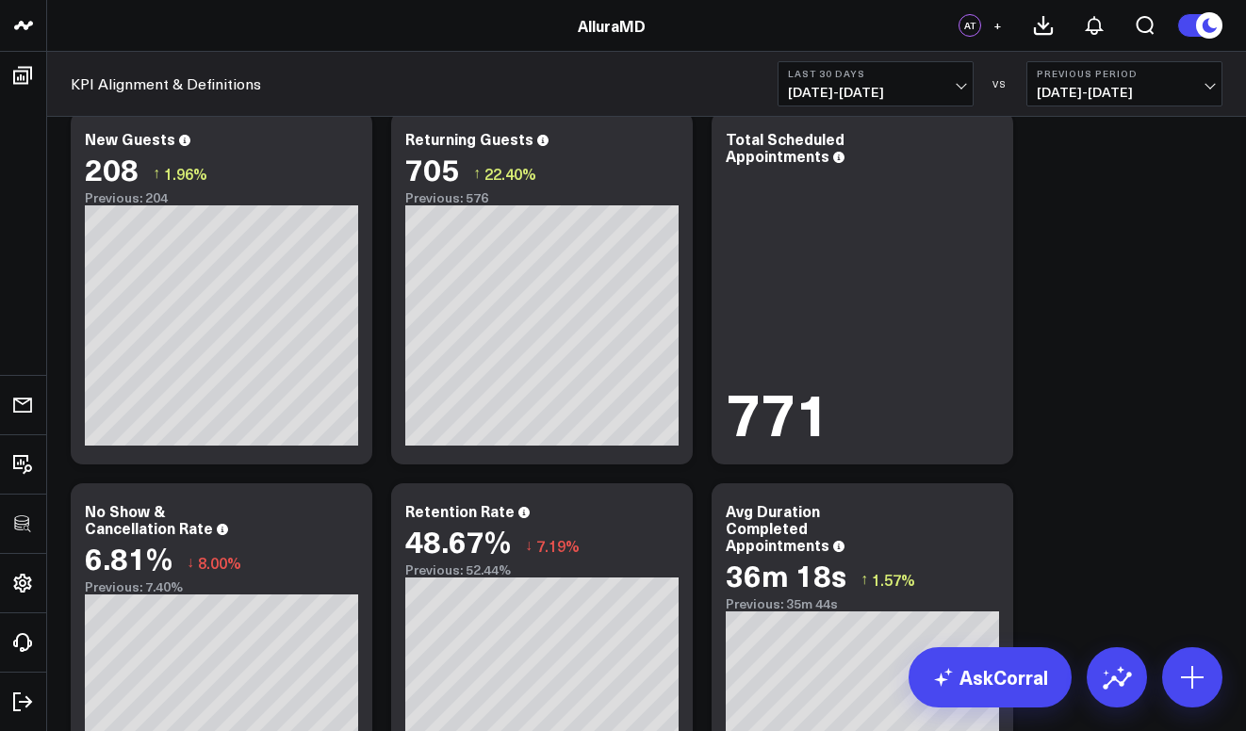
scroll to position [3063, 0]
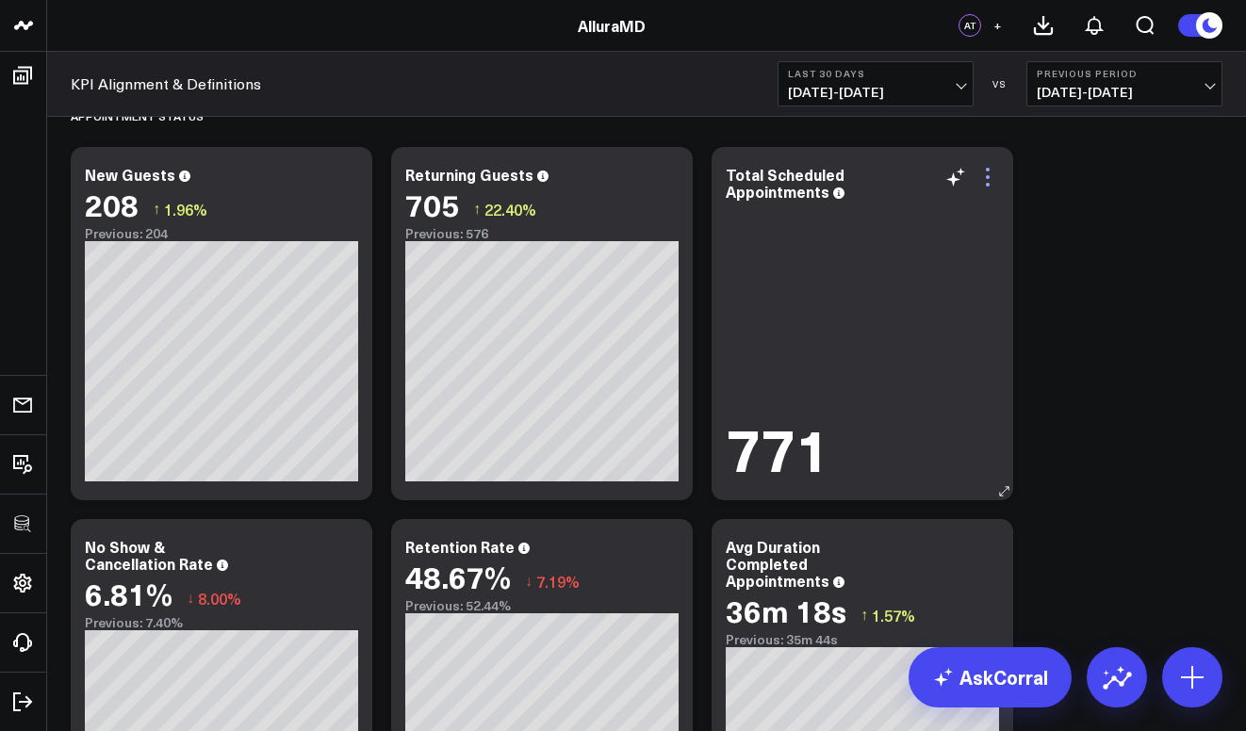
click at [984, 170] on icon at bounding box center [988, 177] width 23 height 23
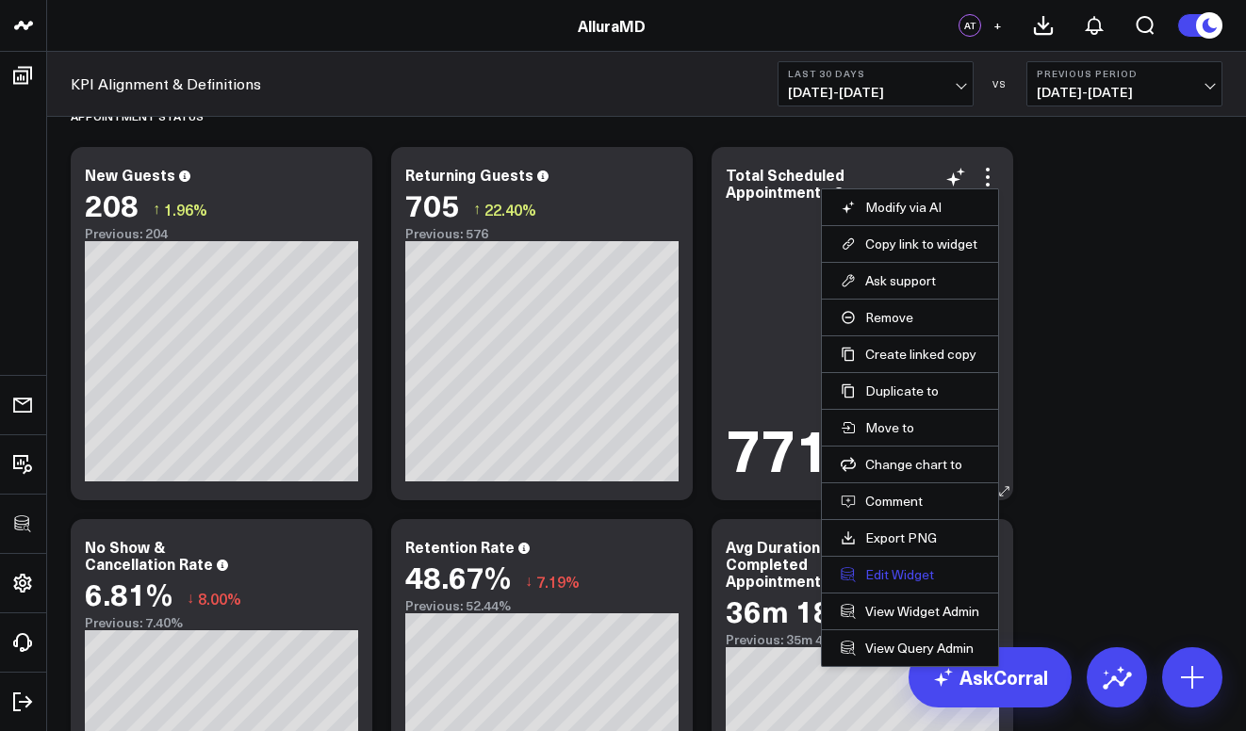
click at [928, 581] on button "Edit Widget" at bounding box center [910, 574] width 139 height 17
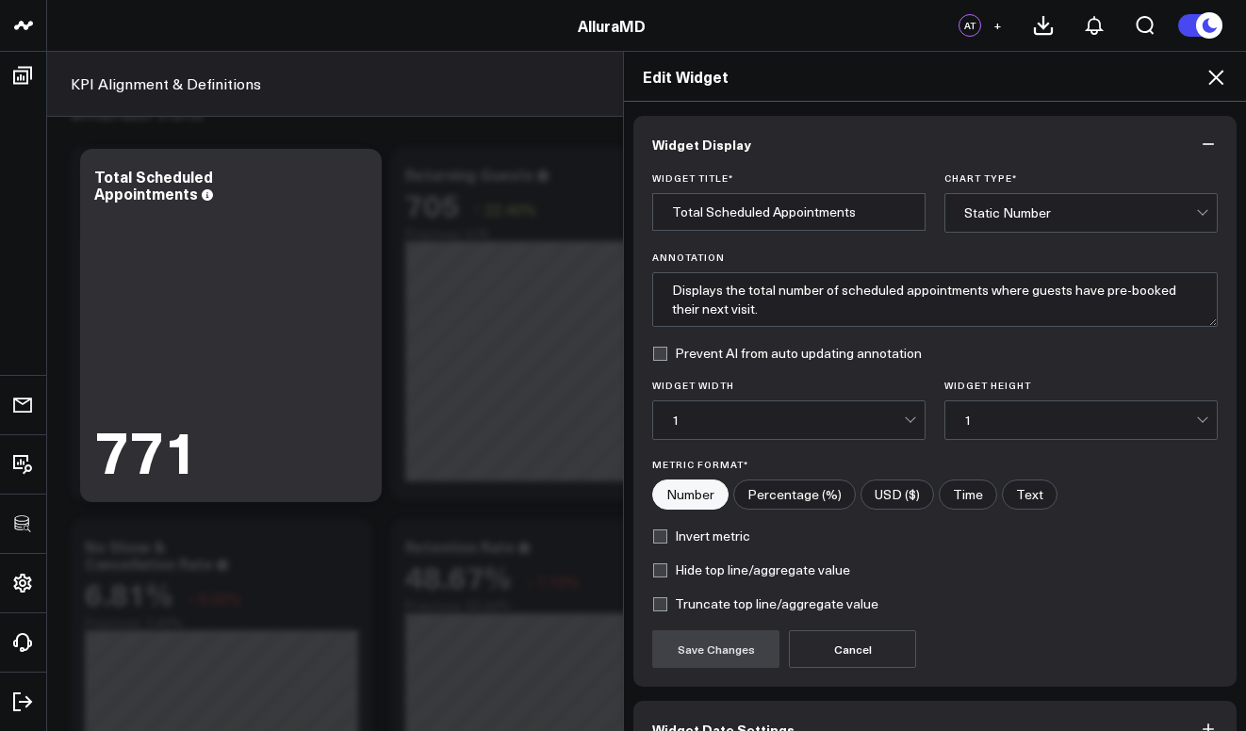
scroll to position [110, 0]
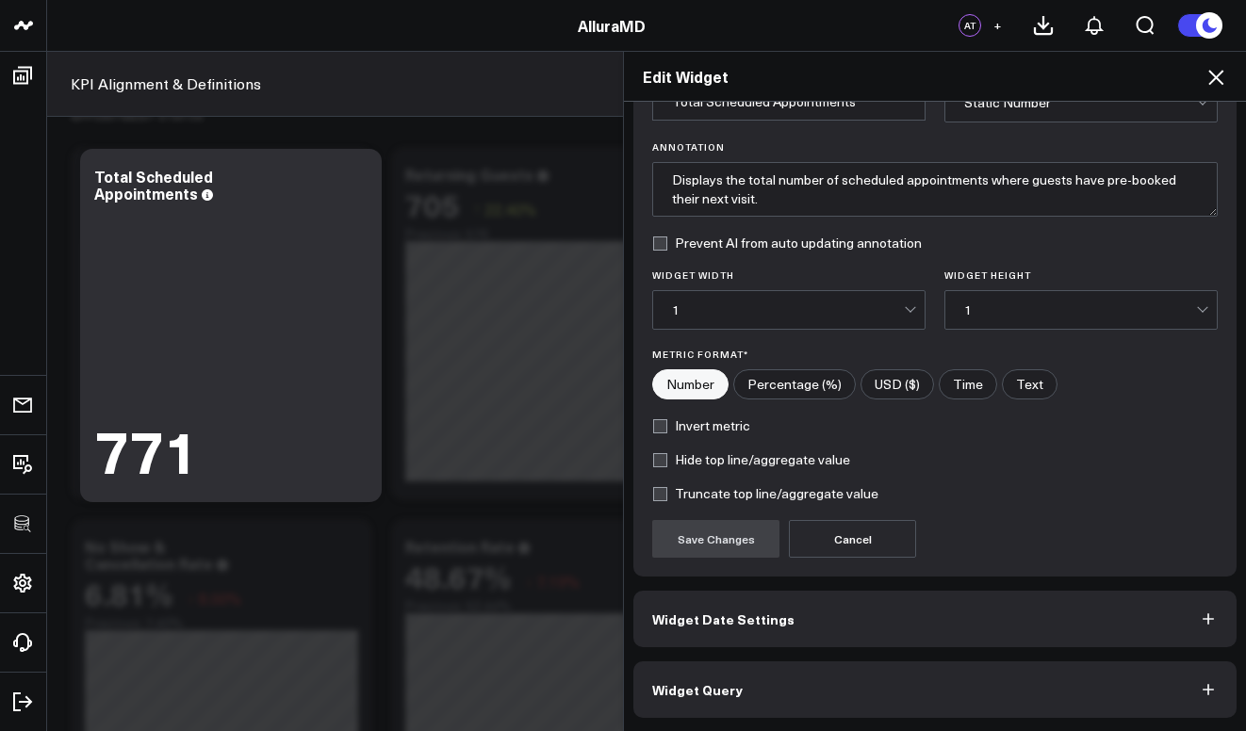
click at [909, 711] on button "Widget Query" at bounding box center [934, 690] width 603 height 57
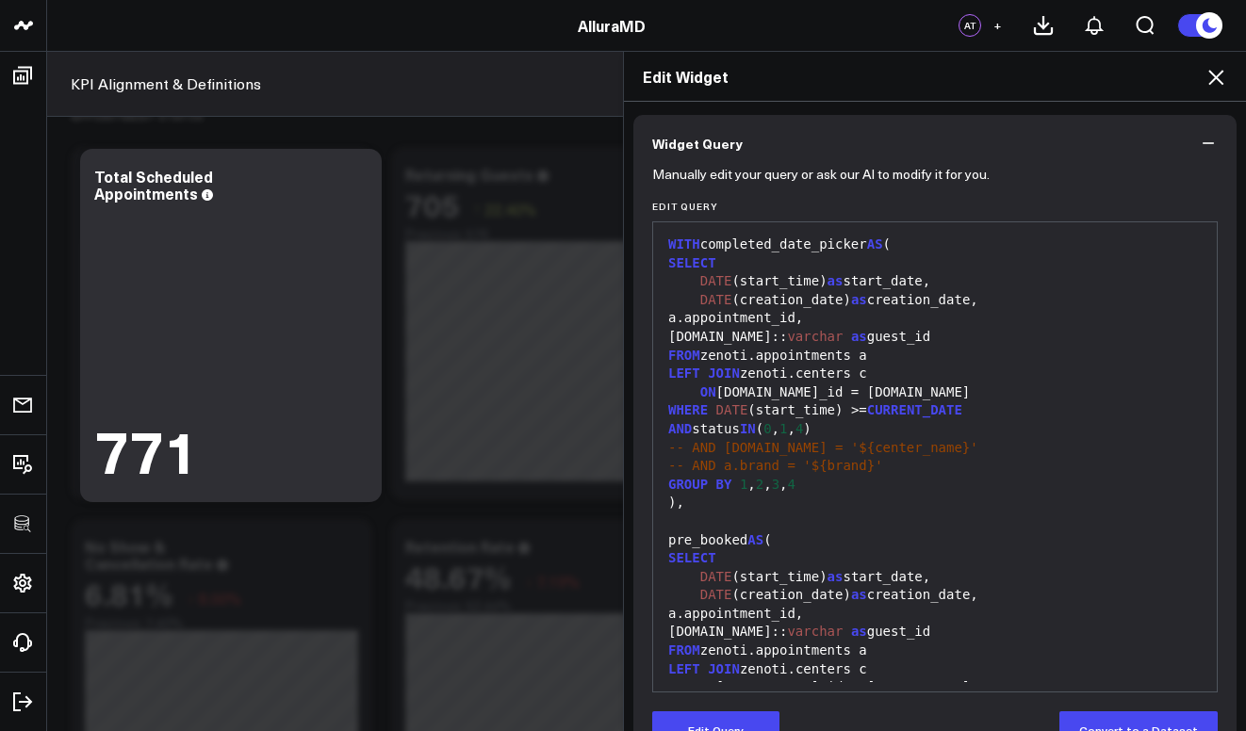
scroll to position [255, 0]
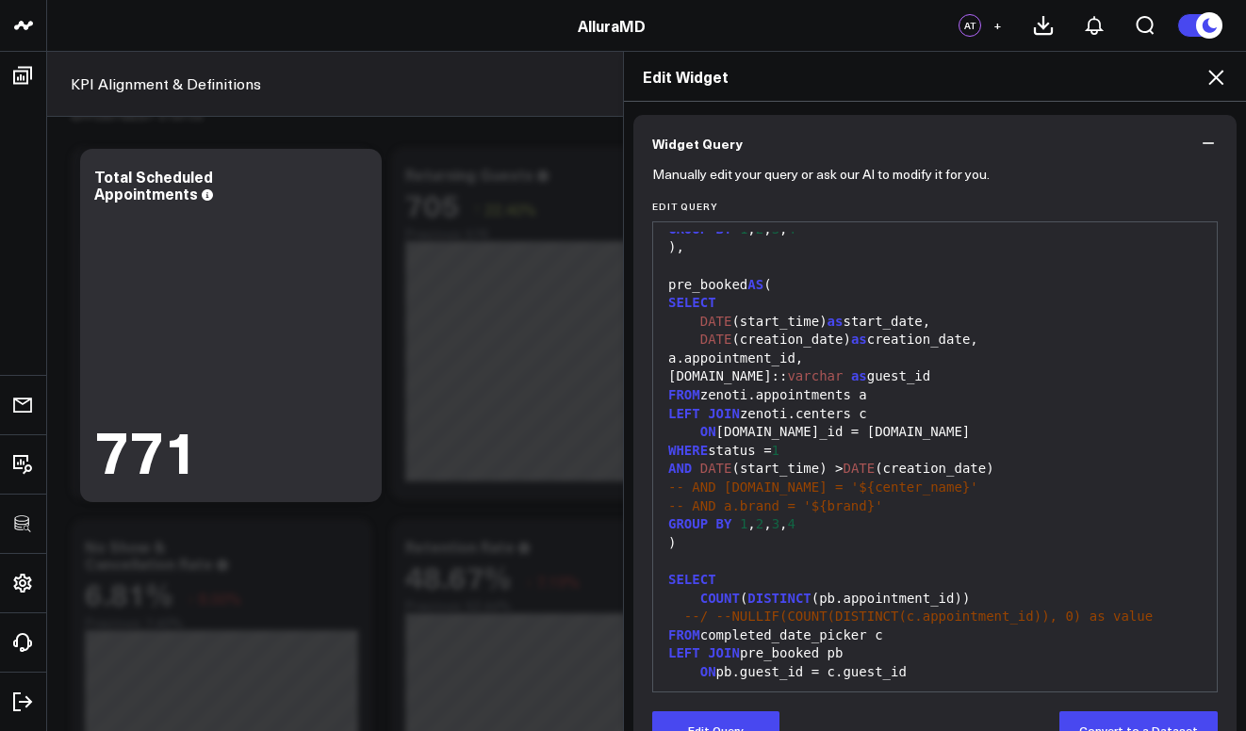
click at [1222, 84] on icon at bounding box center [1215, 77] width 15 height 15
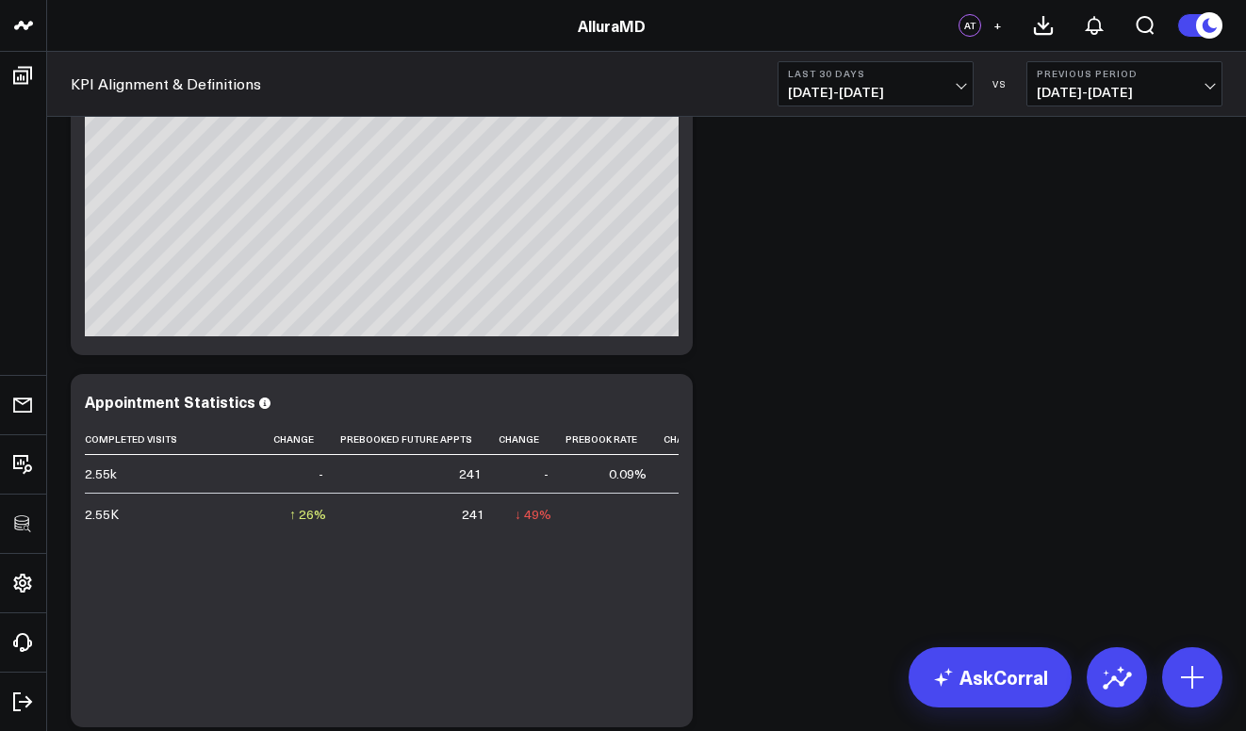
scroll to position [3988, 0]
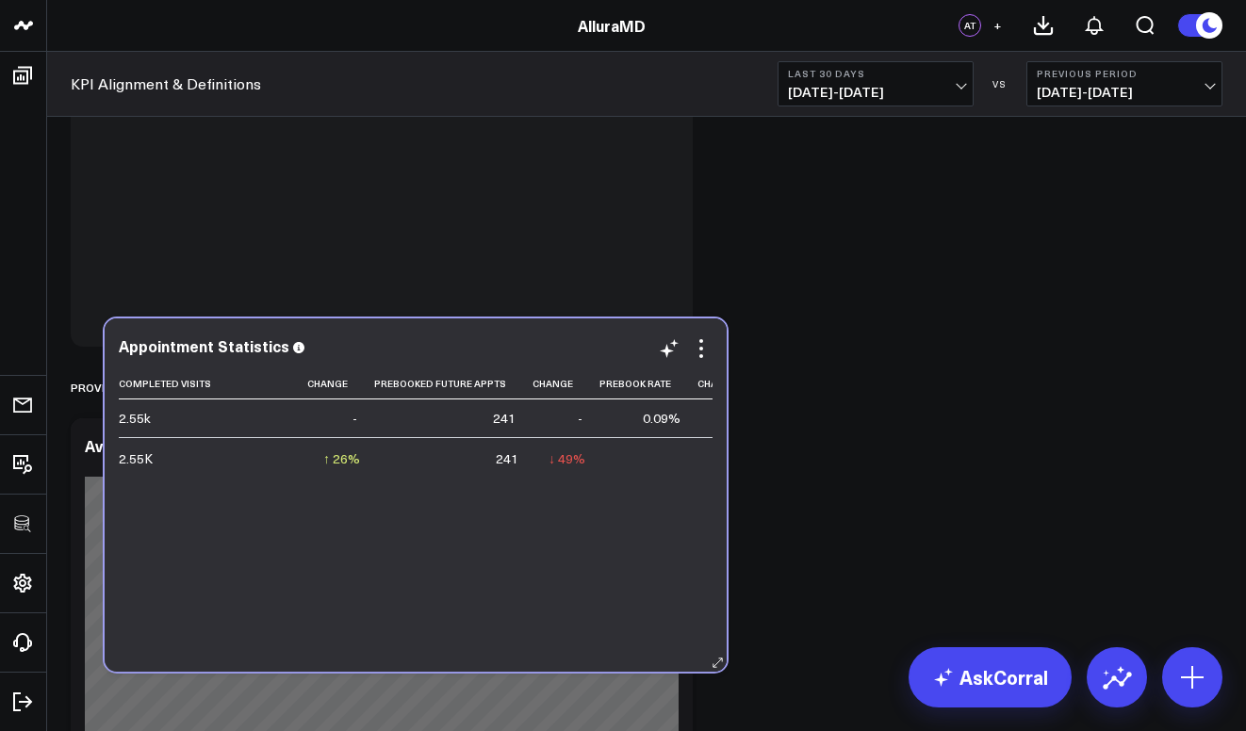
drag, startPoint x: 474, startPoint y: 674, endPoint x: 507, endPoint y: 646, distance: 43.5
click at [507, 646] on div "Appointment Statistics Completed Visits Change Prebooked Future Appts Change Pr…" at bounding box center [416, 495] width 622 height 353
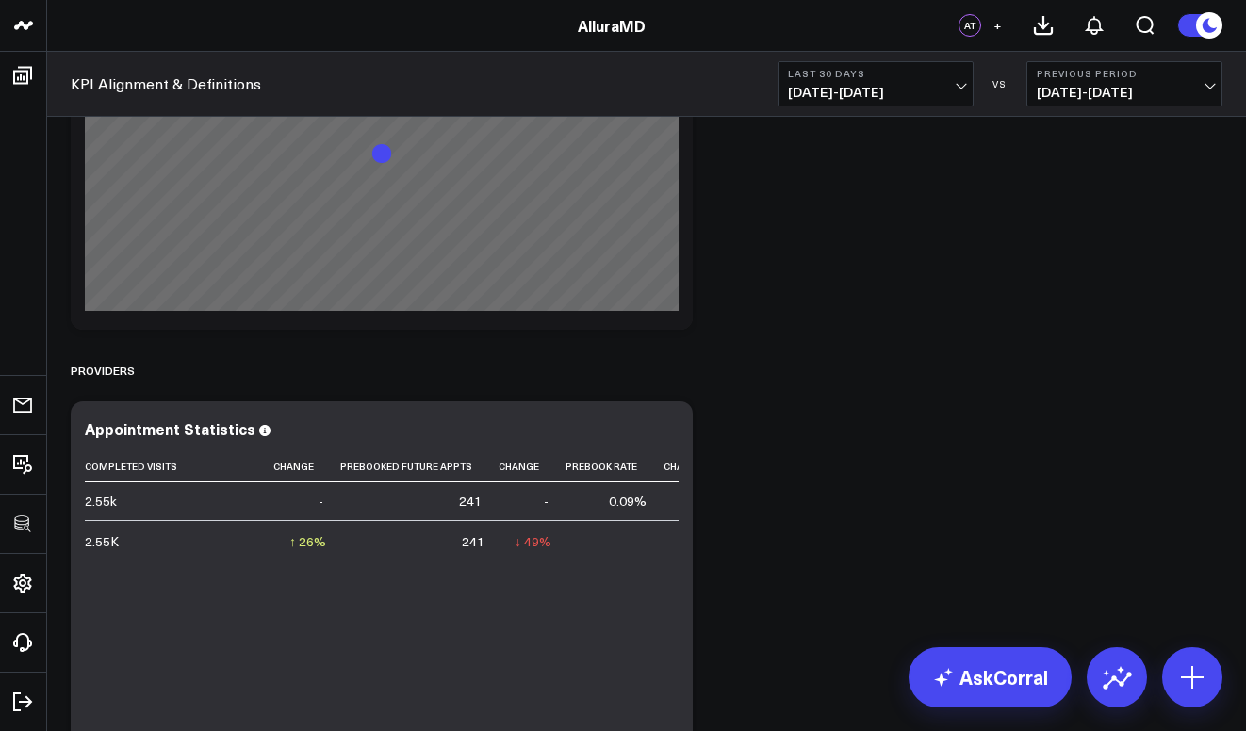
scroll to position [4112, 0]
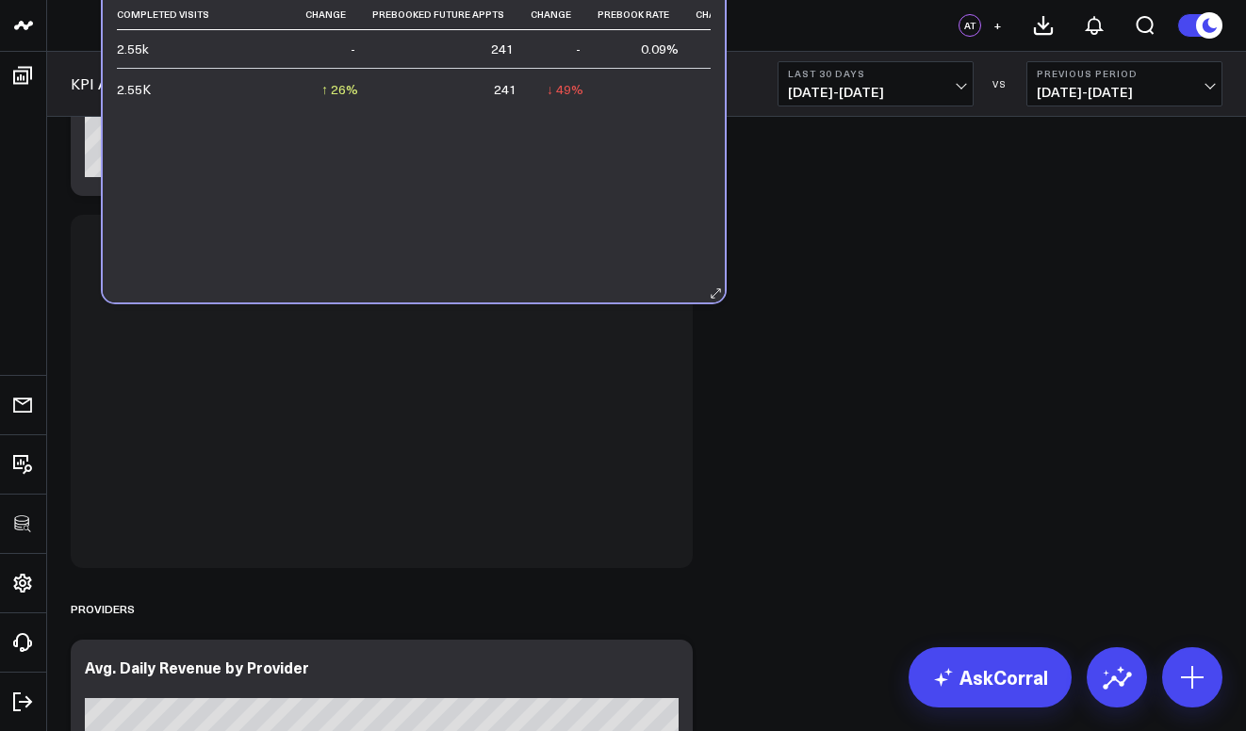
drag, startPoint x: 505, startPoint y: 520, endPoint x: 524, endPoint y: 250, distance: 271.2
click at [524, 250] on div "Completed Visits Change Prebooked Future Appts Change Prebook Rate Change 2.55k…" at bounding box center [414, 141] width 594 height 285
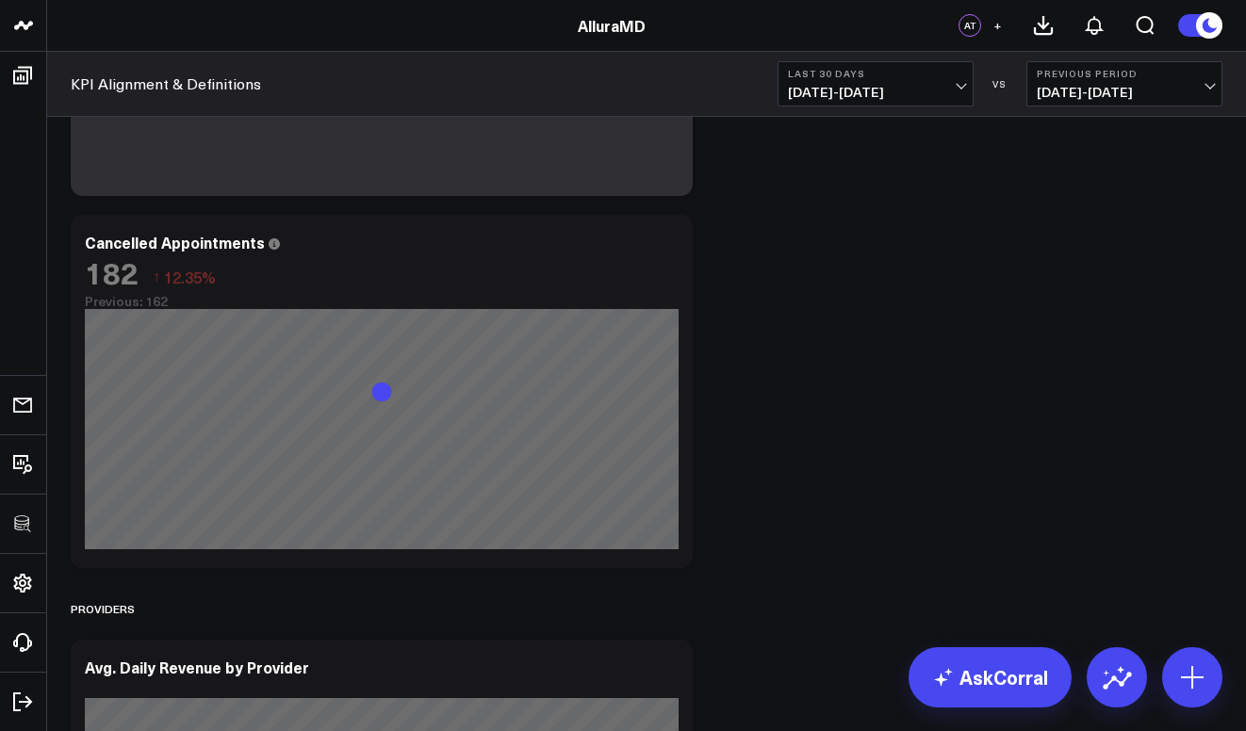
scroll to position [3733, 0]
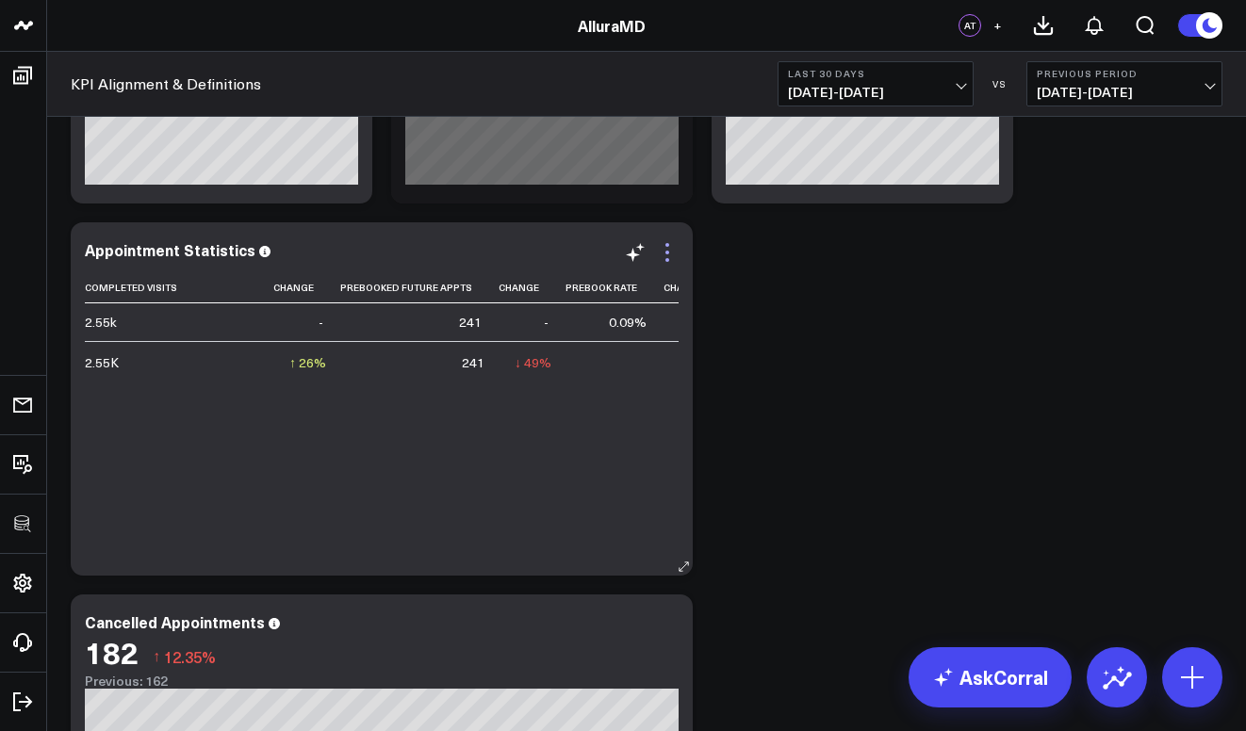
click at [667, 248] on icon at bounding box center [667, 252] width 23 height 23
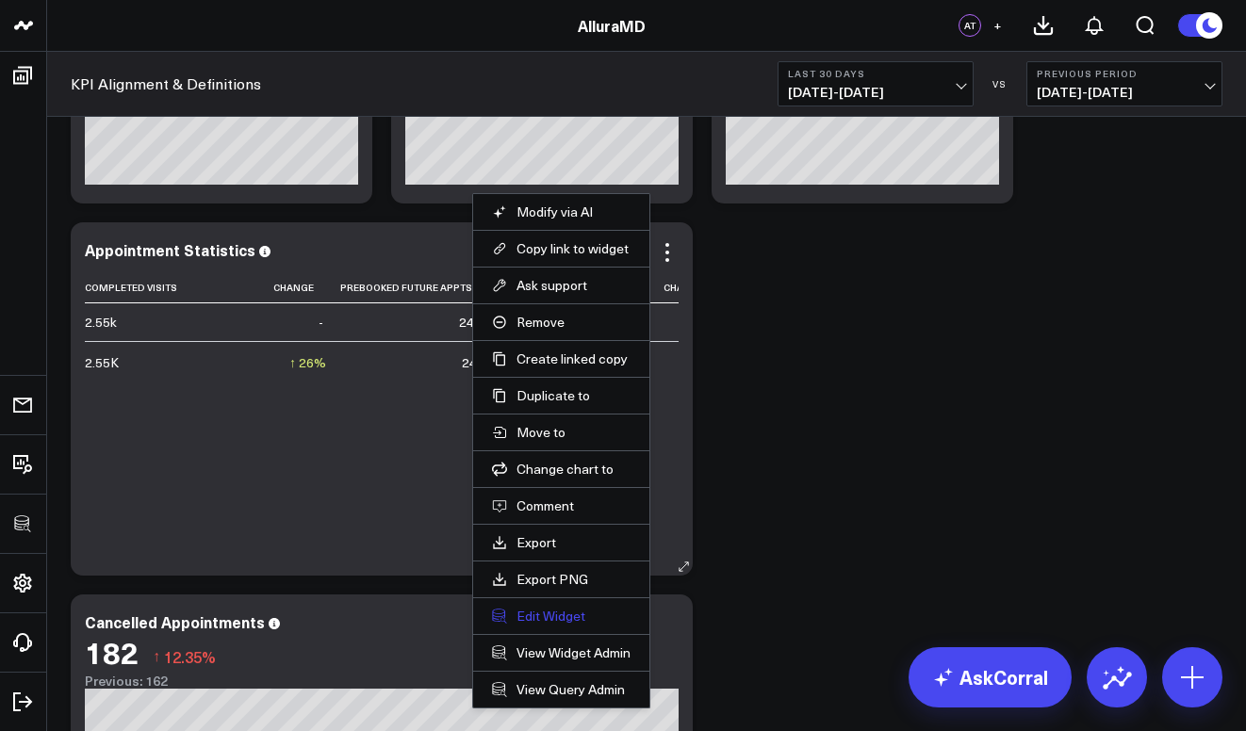
click at [566, 617] on button "Edit Widget" at bounding box center [561, 616] width 139 height 17
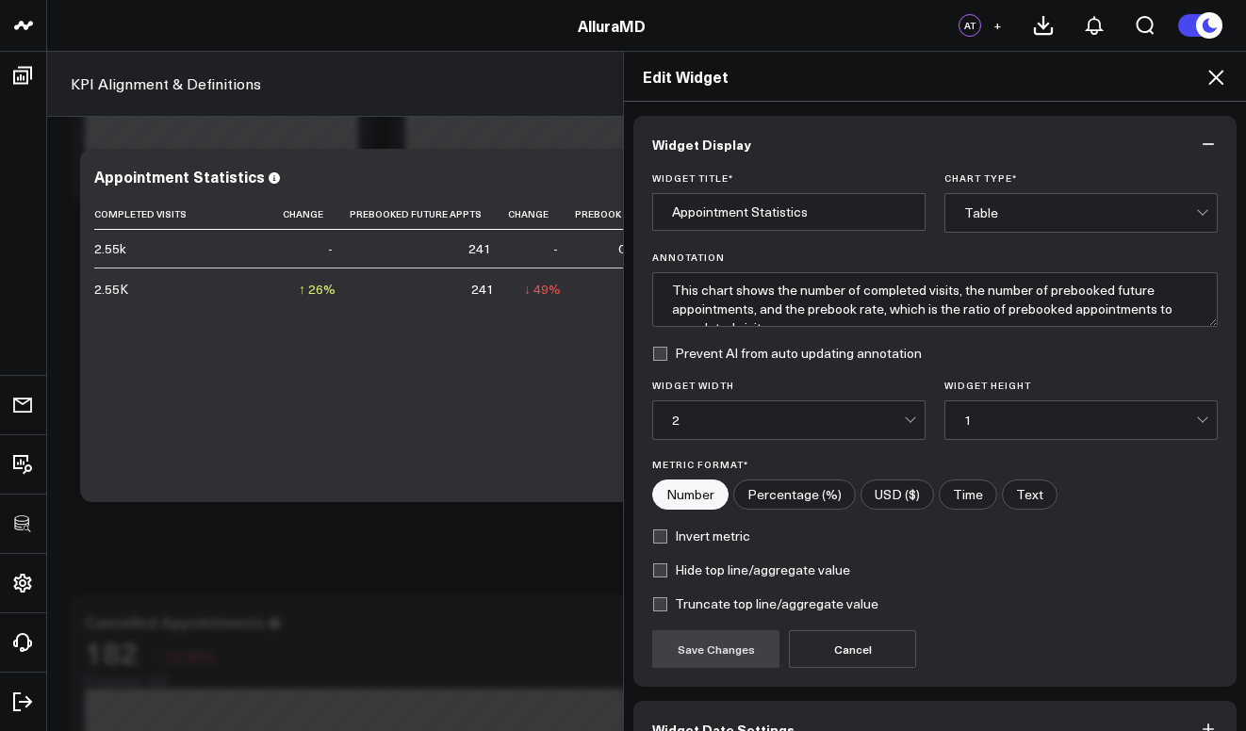
scroll to position [110, 0]
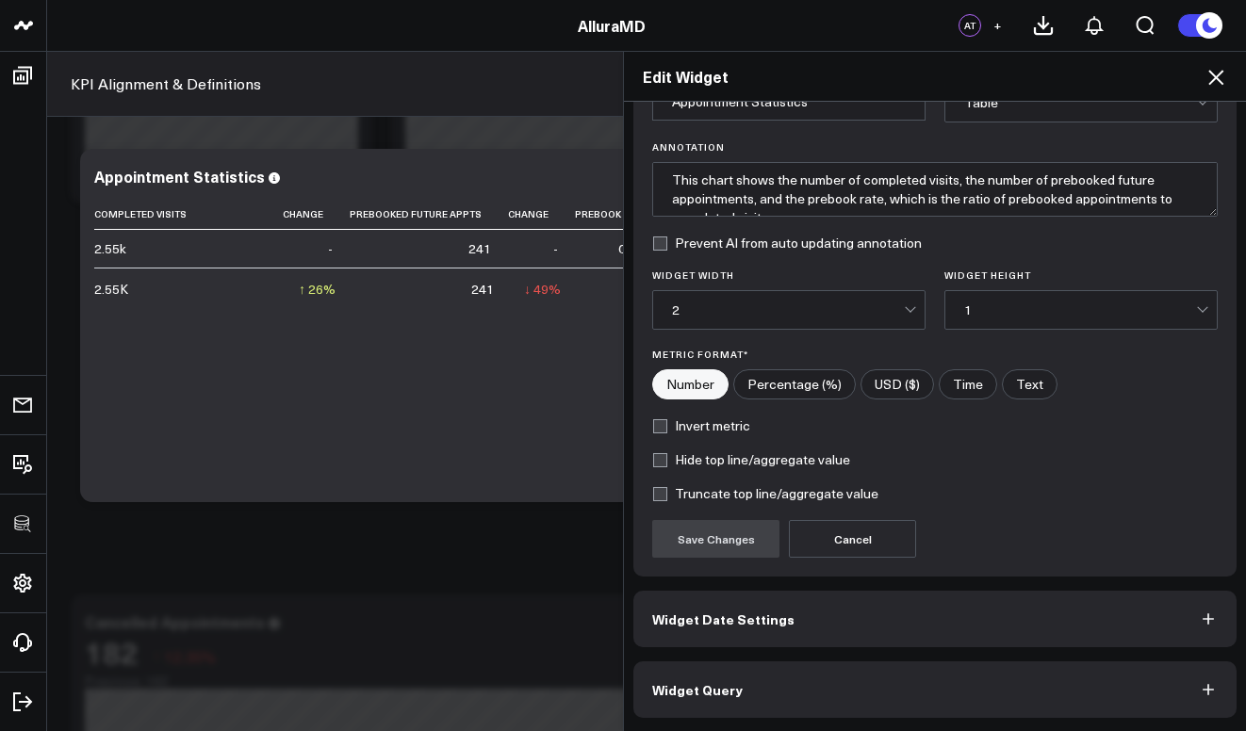
click at [806, 705] on button "Widget Query" at bounding box center [934, 690] width 603 height 57
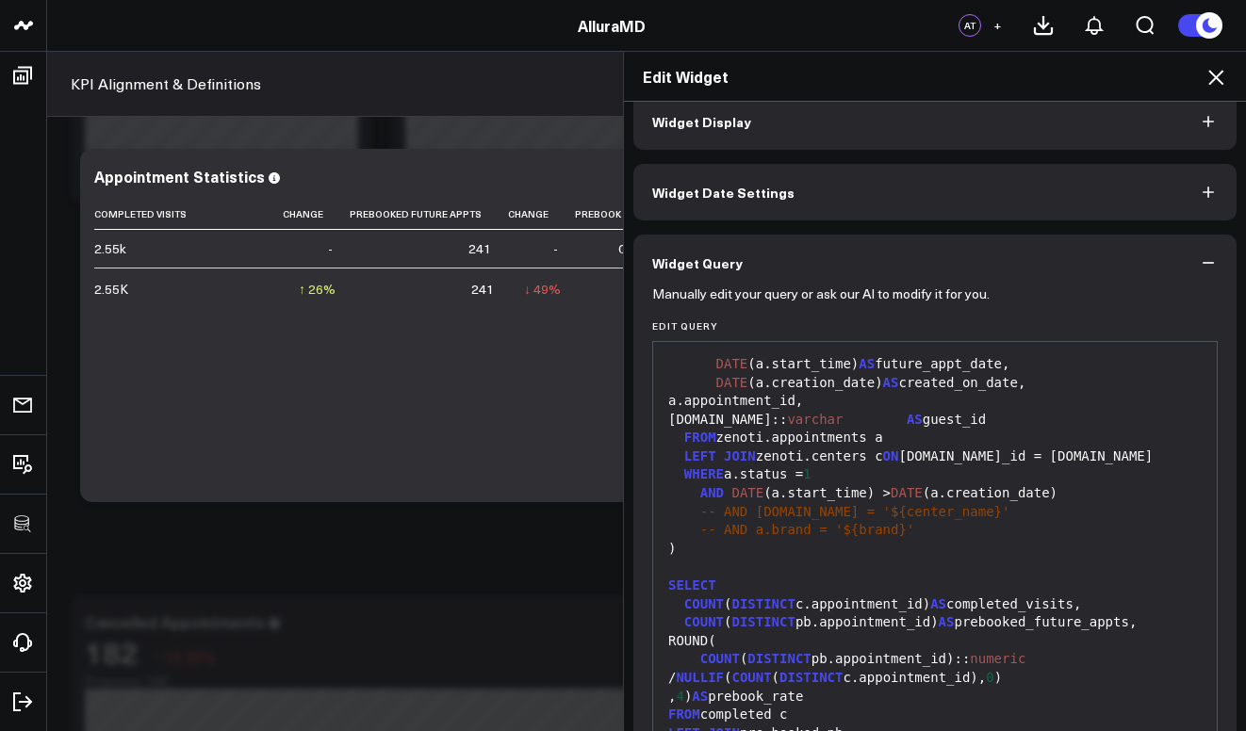
scroll to position [161, 0]
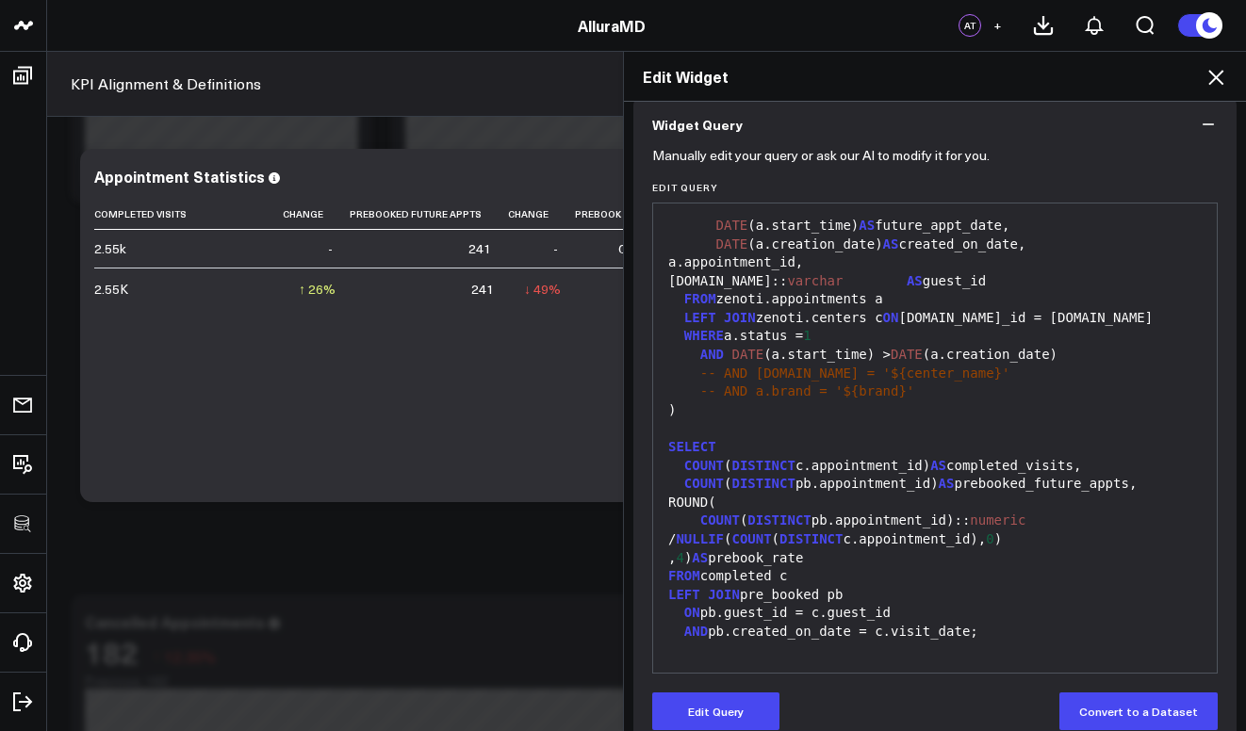
click at [1199, 128] on icon "button" at bounding box center [1208, 124] width 19 height 19
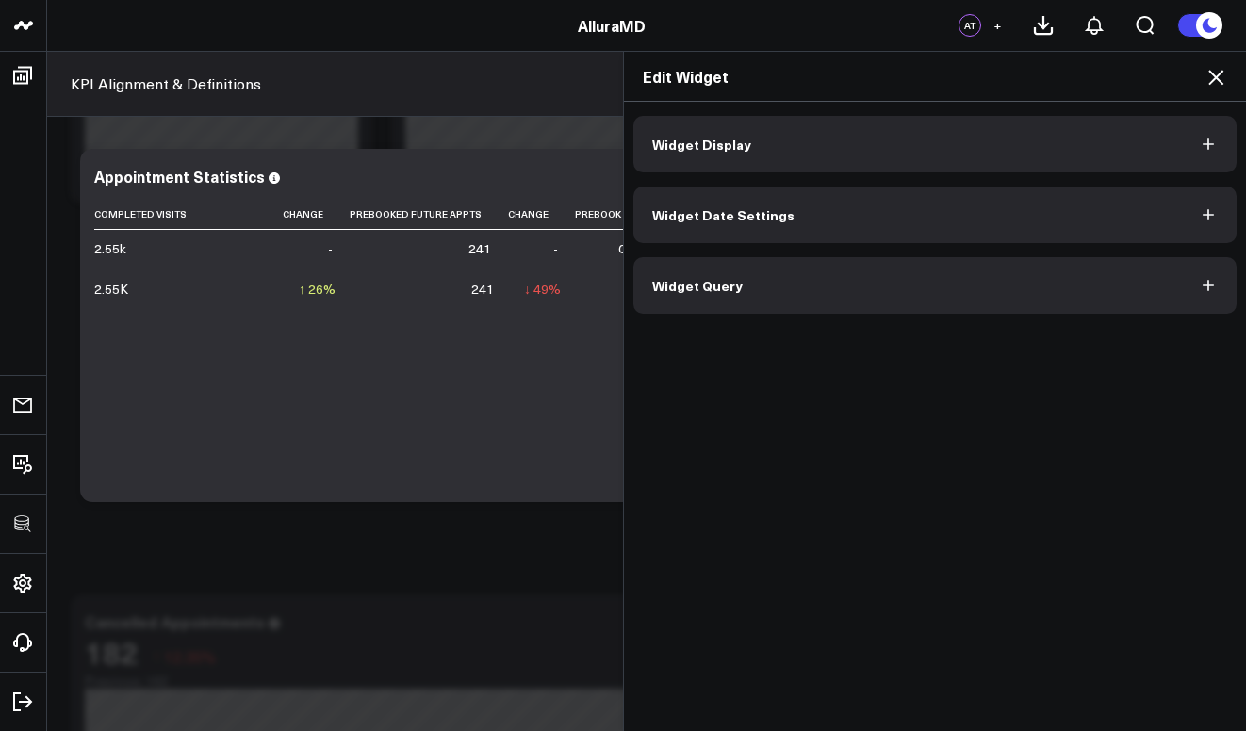
scroll to position [0, 0]
click at [1219, 85] on icon at bounding box center [1216, 77] width 23 height 23
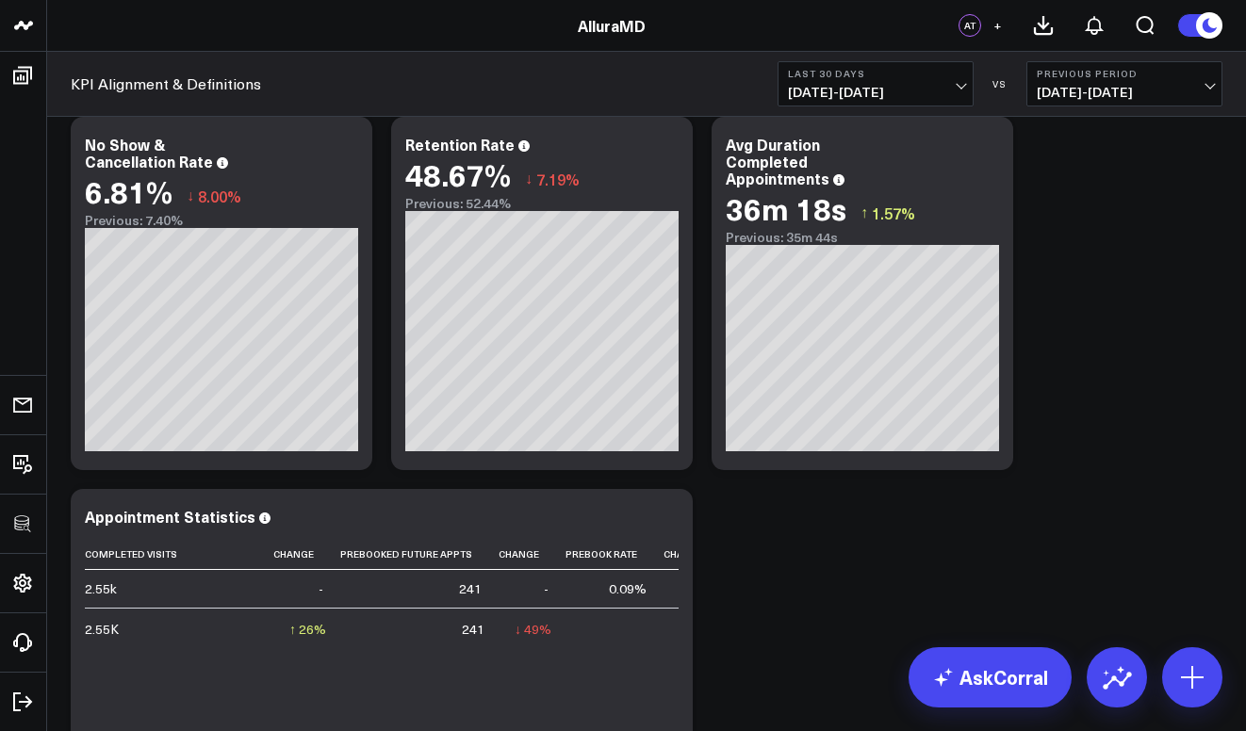
scroll to position [3490, 0]
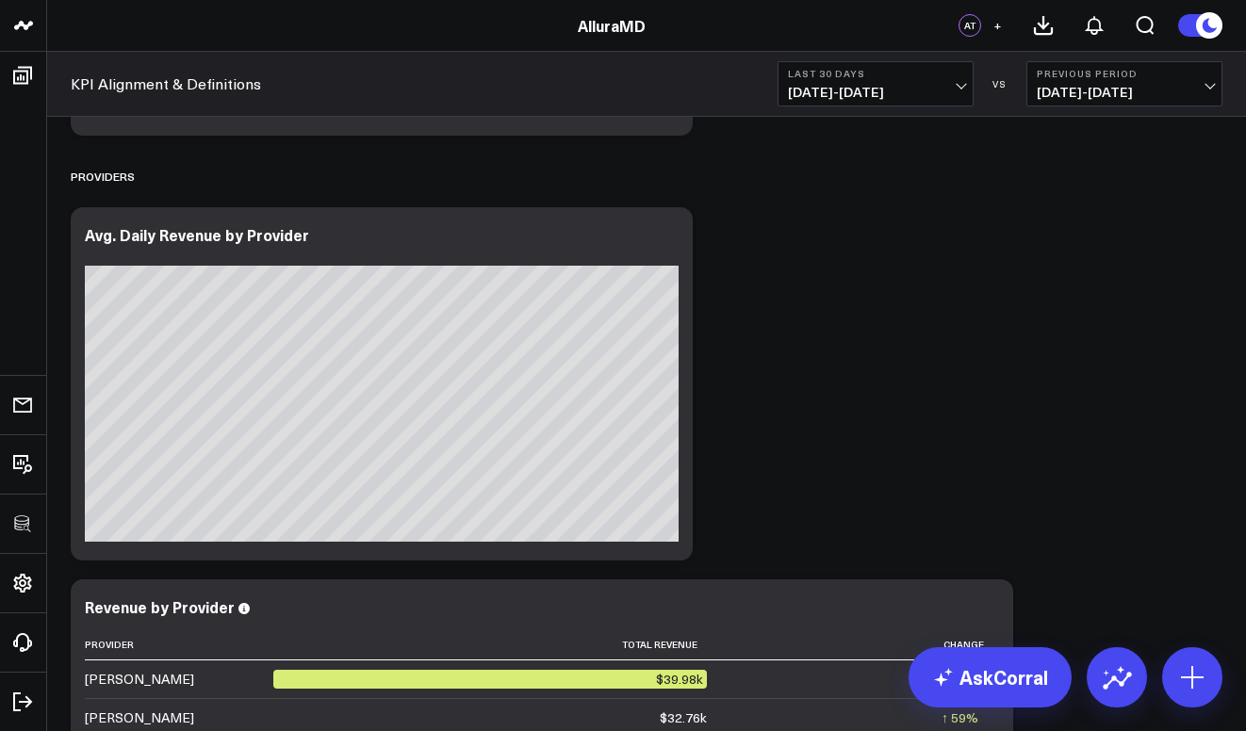
scroll to position [4549, 0]
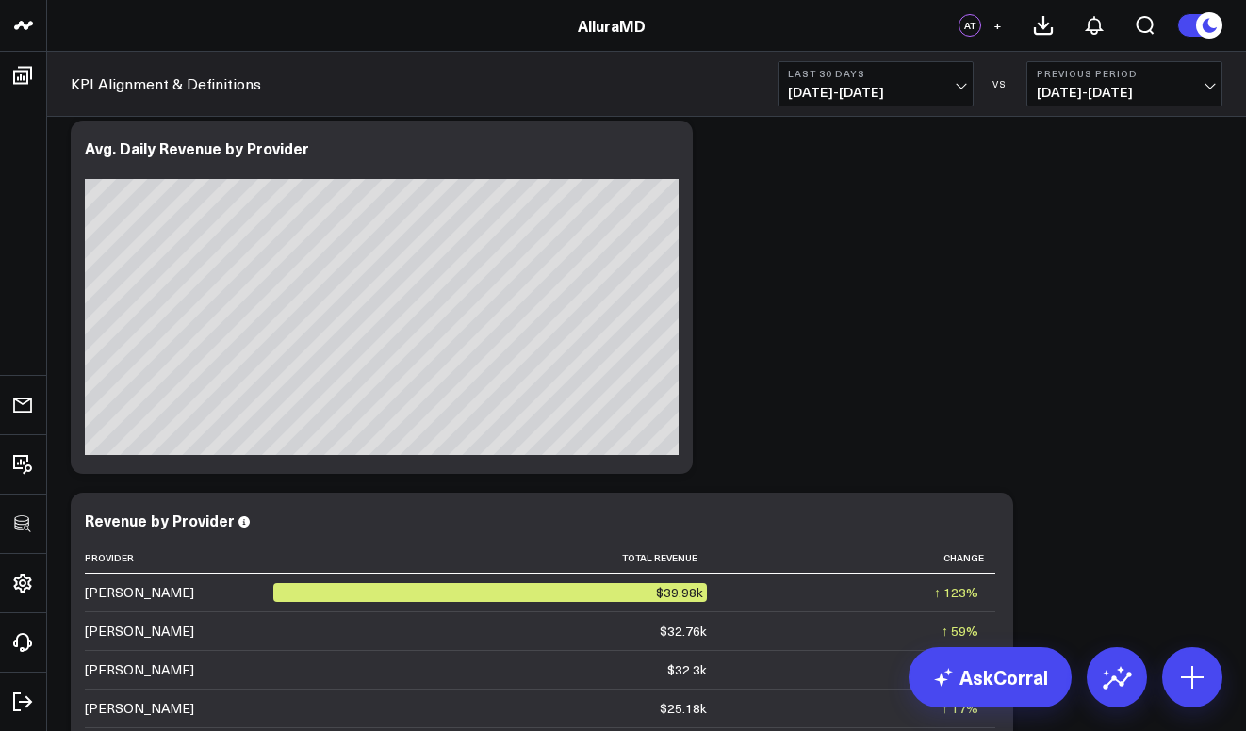
scroll to position [4636, 0]
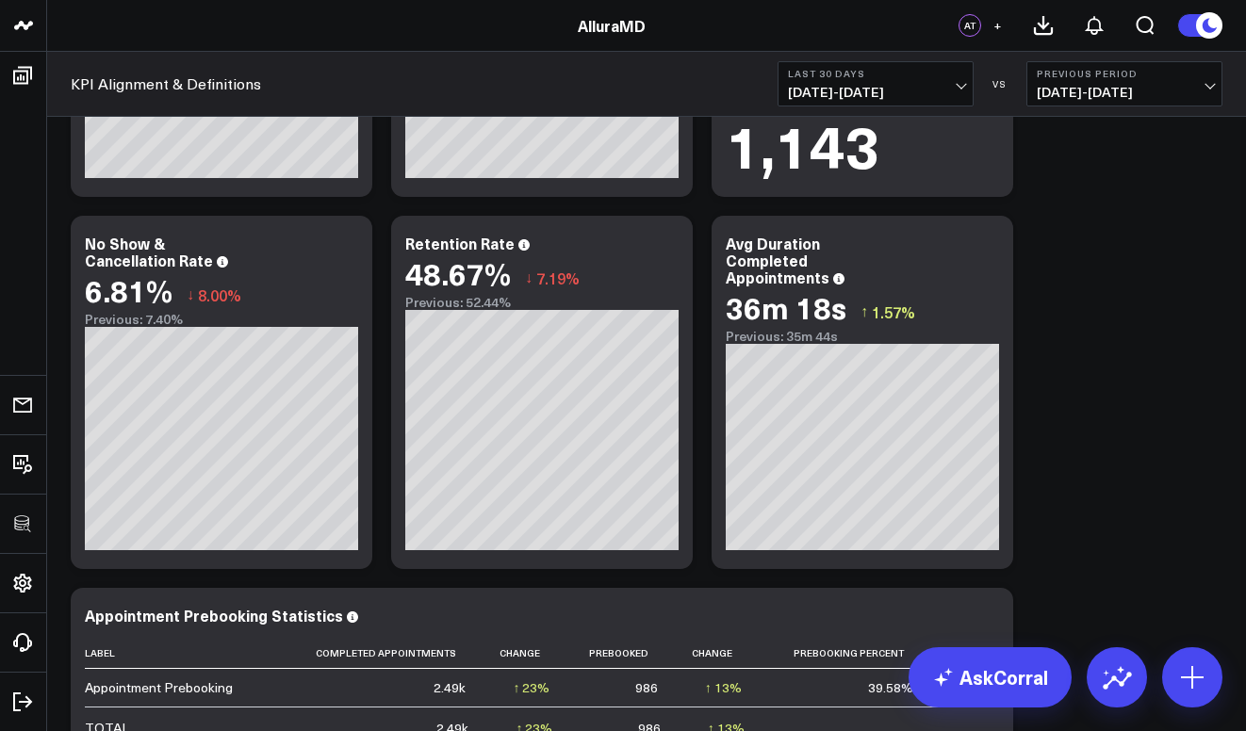
scroll to position [3216, 0]
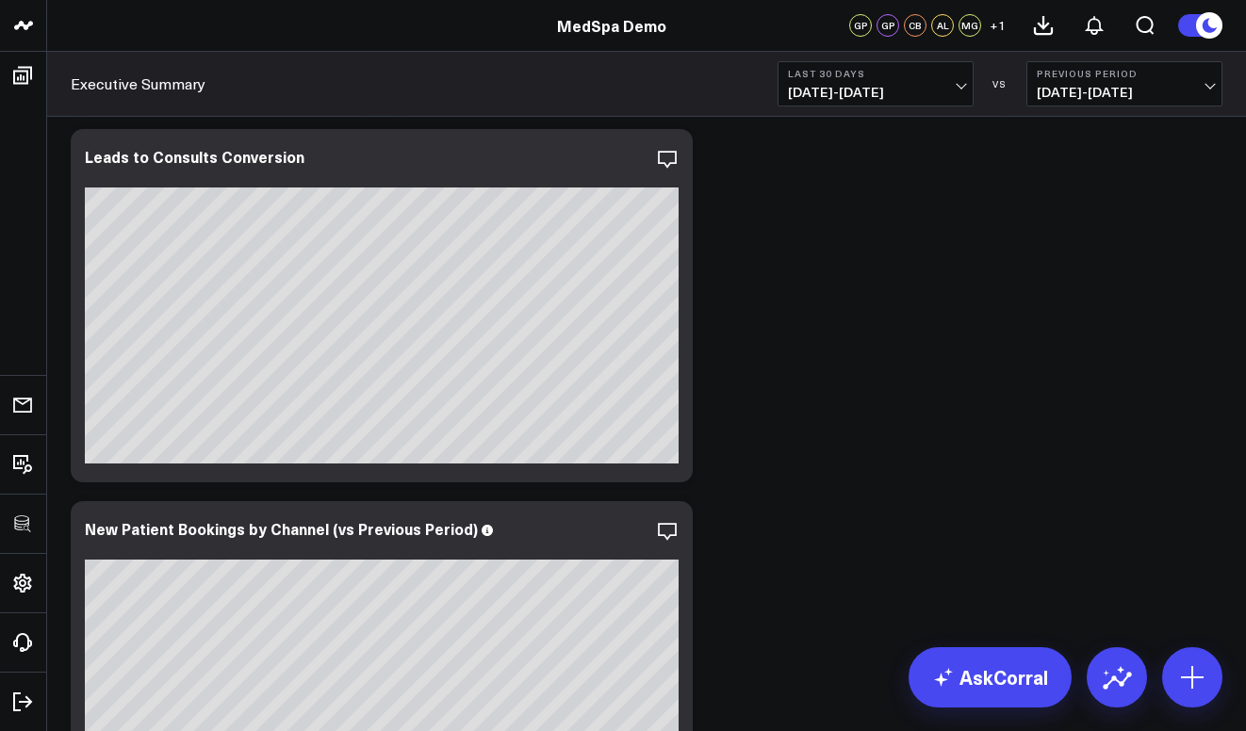
scroll to position [3861, 0]
